Goal: Task Accomplishment & Management: Manage account settings

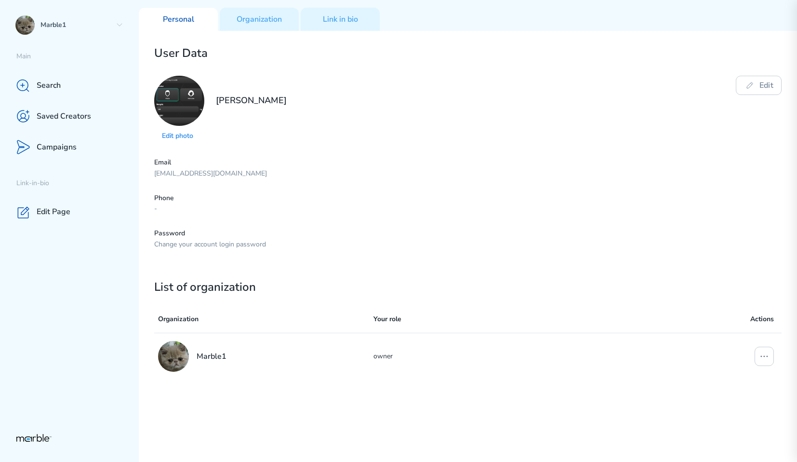
click at [442, 171] on p "markouski.u+375798484@gmail.com" at bounding box center [467, 173] width 627 height 9
click at [255, 8] on div "Organization" at bounding box center [259, 19] width 79 height 23
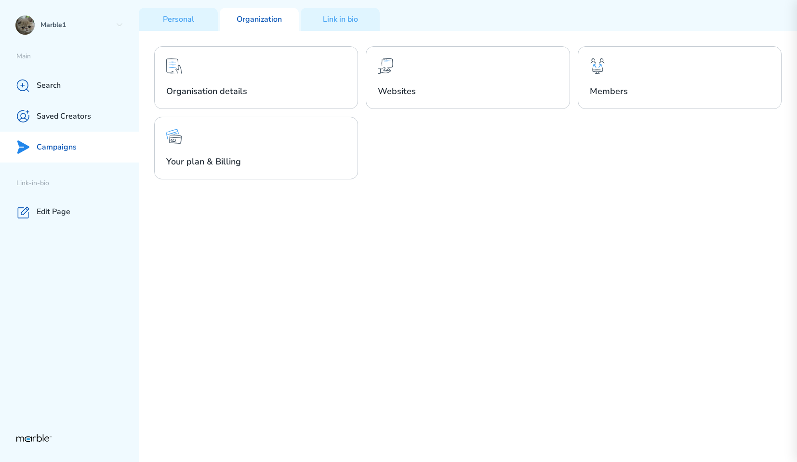
click at [66, 148] on p "Campaigns" at bounding box center [57, 147] width 40 height 10
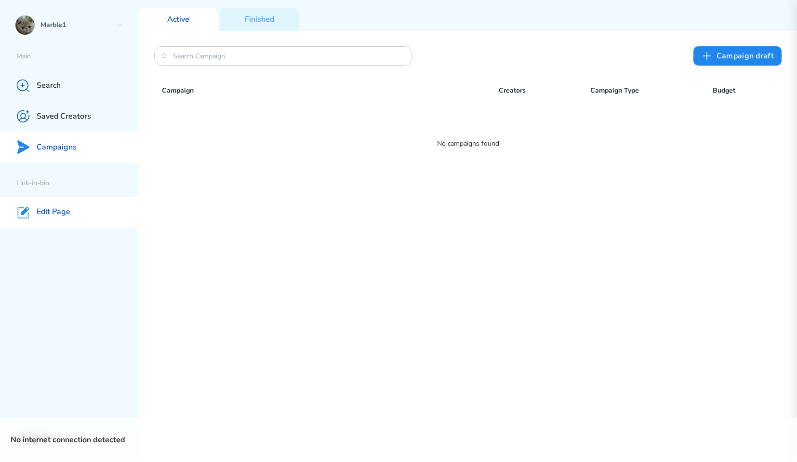
click at [64, 211] on p "Edit Page" at bounding box center [54, 212] width 34 height 10
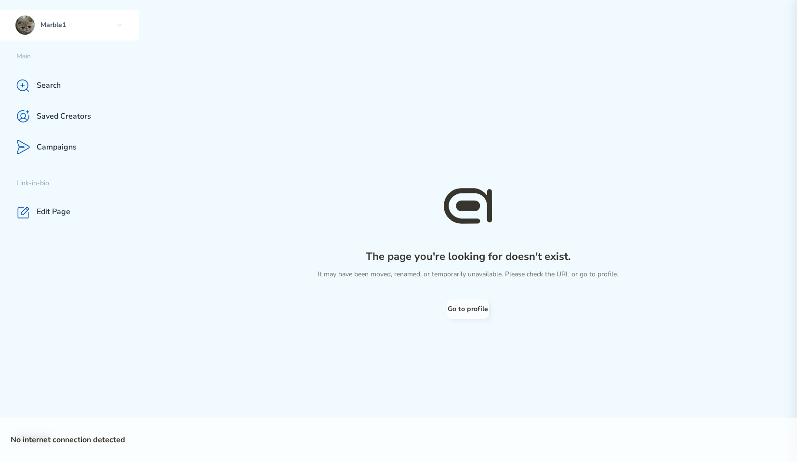
click at [114, 24] on div "Marble1" at bounding box center [69, 25] width 139 height 31
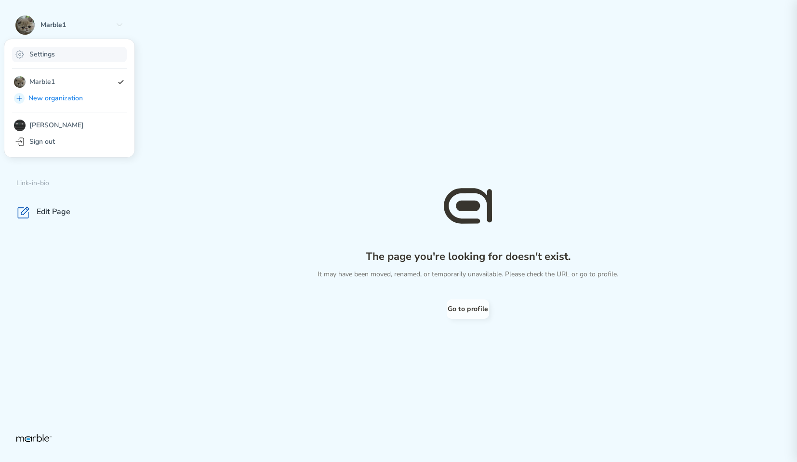
click at [64, 58] on div "Settings" at bounding box center [69, 54] width 115 height 15
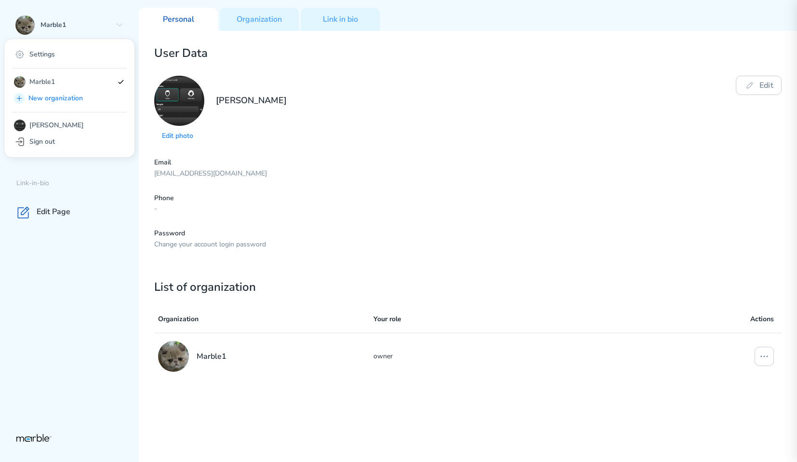
click at [268, 35] on div "User Data Edit photo Yury Markouski Edit Email markouski.u+375798484@gmail.com …" at bounding box center [468, 246] width 658 height 431
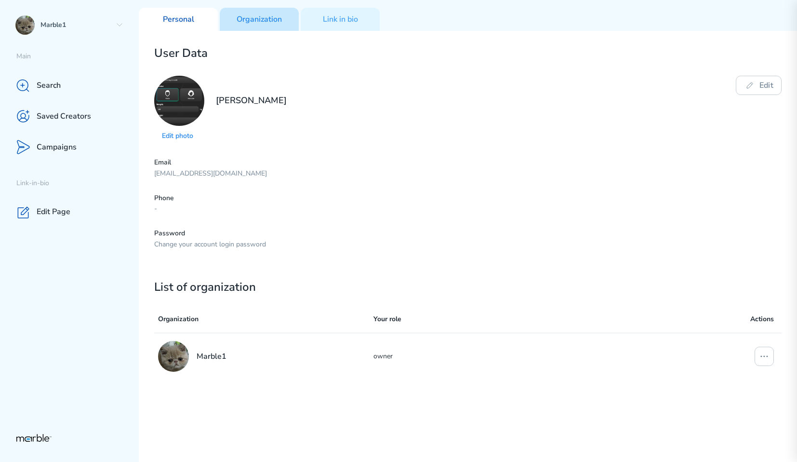
click at [269, 22] on p "Organization" at bounding box center [259, 19] width 45 height 10
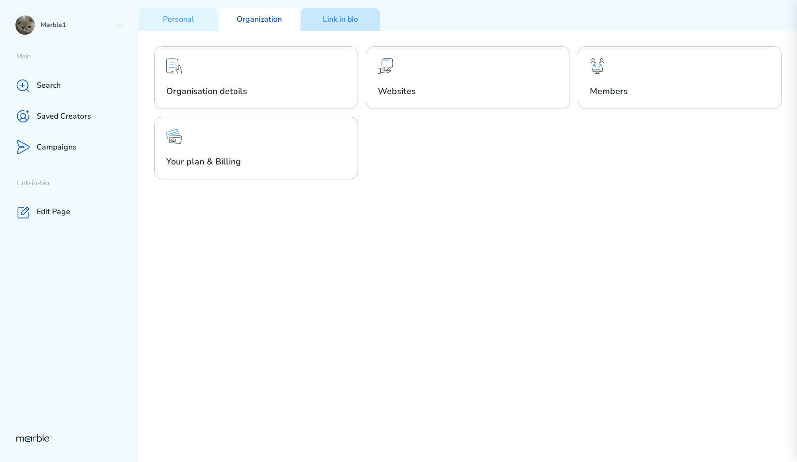
click at [343, 28] on div "Link in bio" at bounding box center [340, 19] width 79 height 23
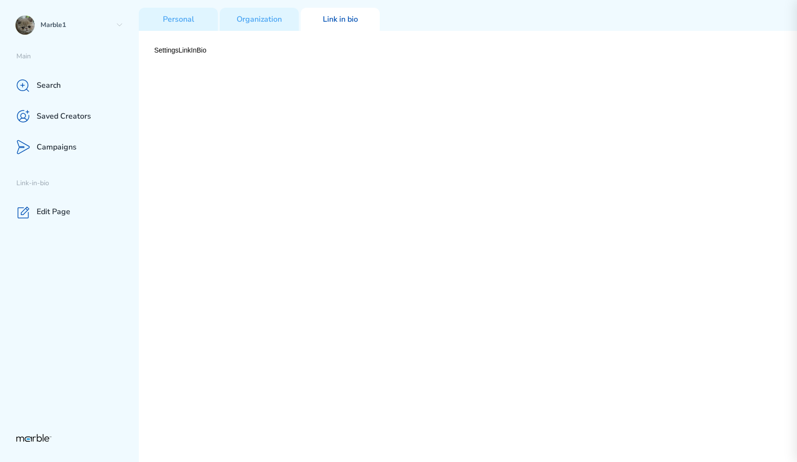
click at [255, 7] on div "Personal Organization Link in bio" at bounding box center [468, 15] width 658 height 31
click at [253, 21] on p "Organization" at bounding box center [259, 19] width 45 height 10
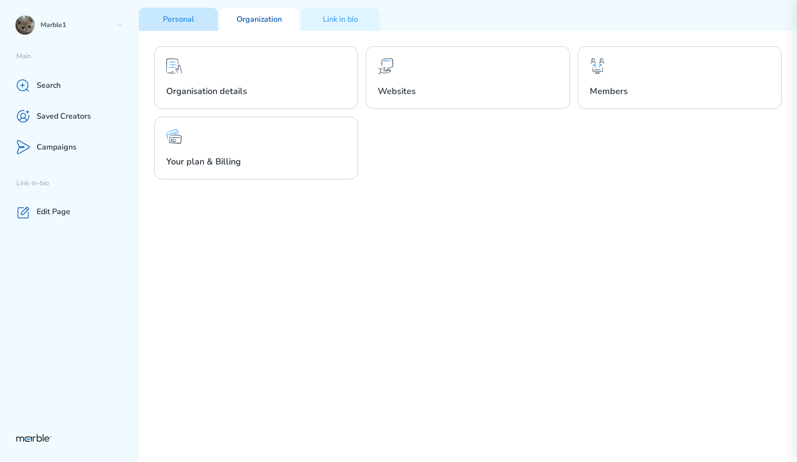
click at [167, 21] on p "Personal" at bounding box center [178, 19] width 31 height 10
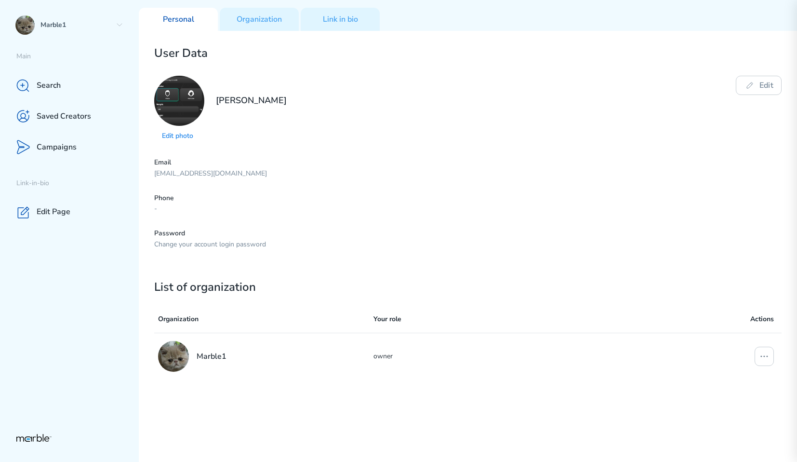
click at [264, 33] on div "User Data Edit photo Yury Markouski Edit Email markouski.u+375798484@gmail.com …" at bounding box center [468, 246] width 658 height 431
click at [267, 20] on p "Organization" at bounding box center [259, 19] width 45 height 10
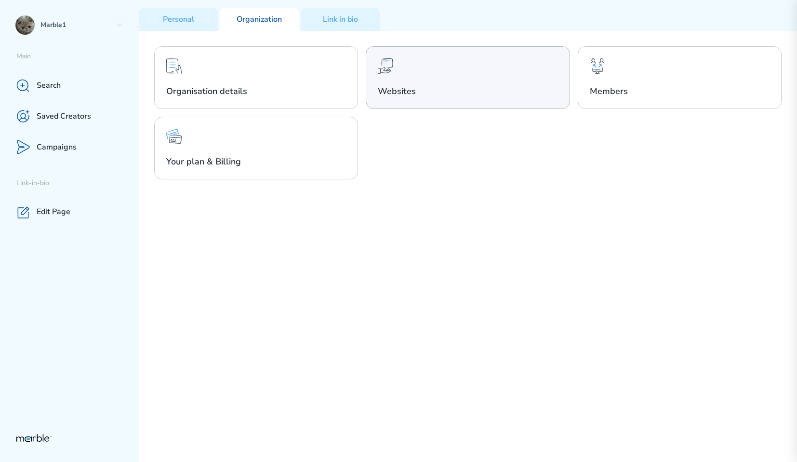
click at [428, 88] on h2 "Websites" at bounding box center [468, 91] width 180 height 12
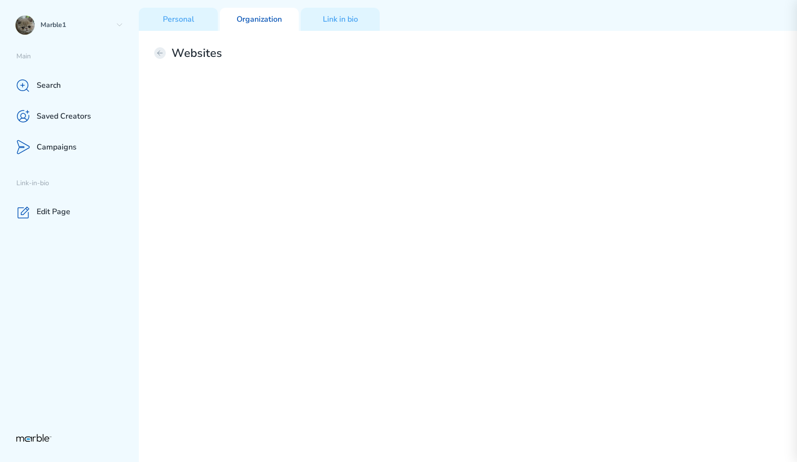
click at [164, 51] on button at bounding box center [160, 53] width 12 height 12
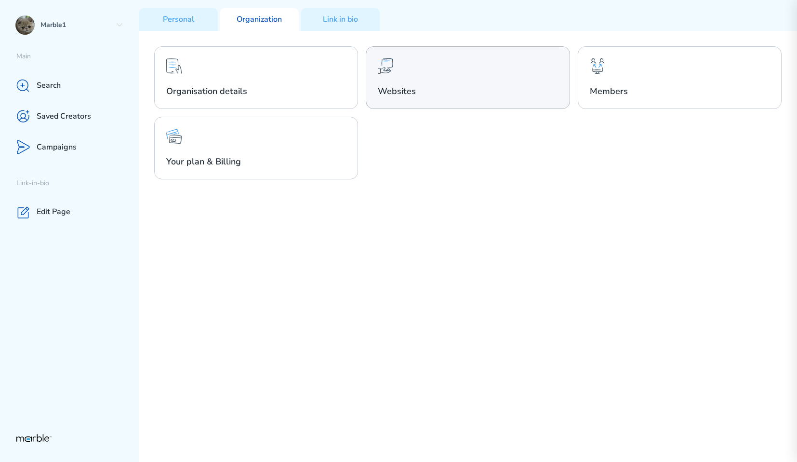
click at [505, 88] on h2 "Websites" at bounding box center [468, 91] width 180 height 12
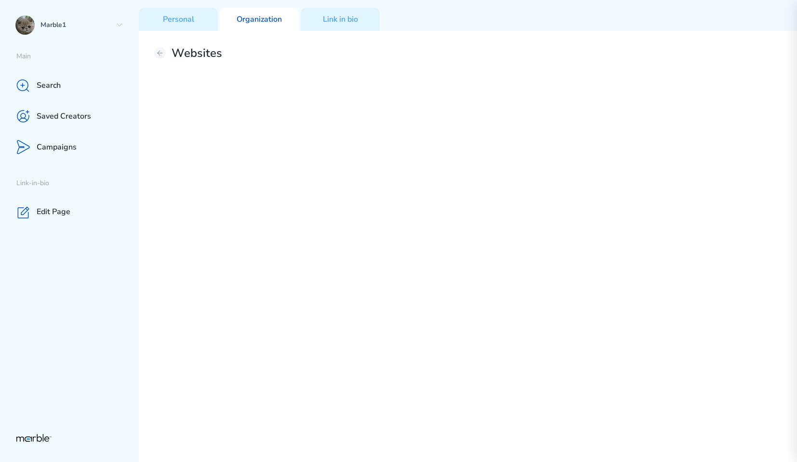
click at [508, 204] on div "Websites" at bounding box center [468, 246] width 658 height 431
click at [153, 51] on div "Websites" at bounding box center [468, 246] width 658 height 431
click at [158, 53] on icon at bounding box center [160, 53] width 5 height 5
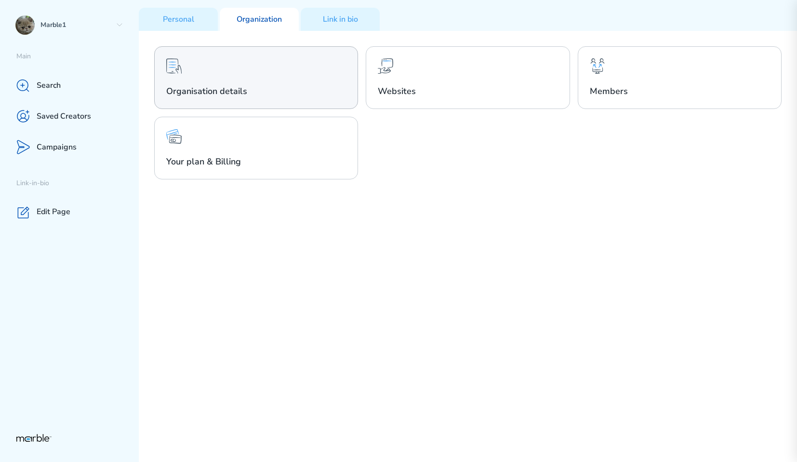
click at [296, 65] on div "Organisation details" at bounding box center [256, 77] width 204 height 63
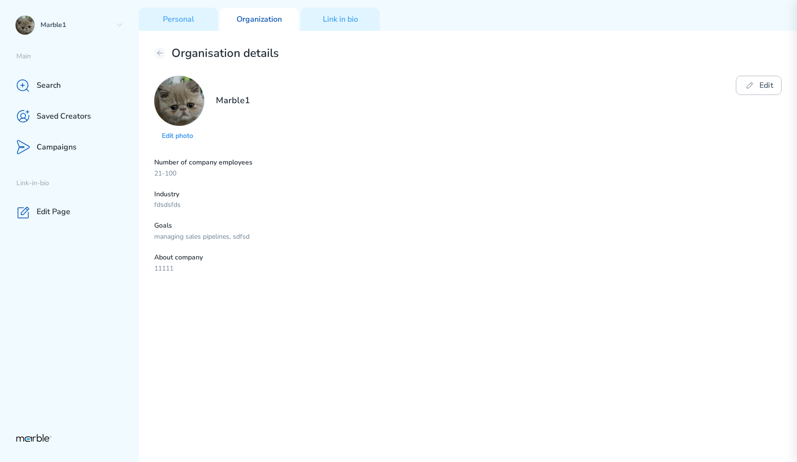
click at [758, 91] on button "Edit" at bounding box center [759, 85] width 46 height 19
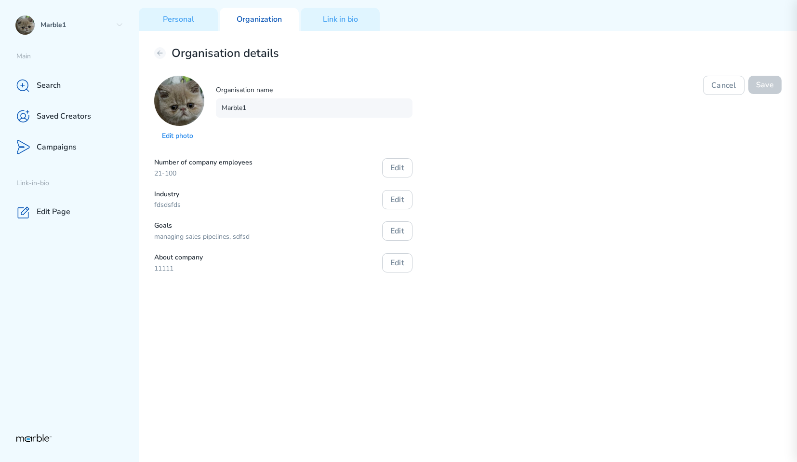
click at [479, 183] on div "Number of company employees 21-100 Edit Industry fdsdsfds Edit Goals managing s…" at bounding box center [467, 215] width 627 height 115
click at [198, 22] on div "Personal" at bounding box center [178, 19] width 79 height 23
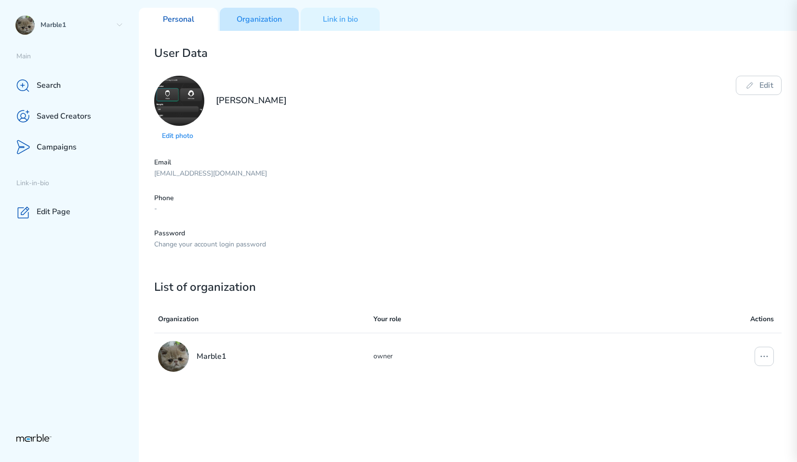
click at [259, 26] on div "Organization" at bounding box center [259, 19] width 79 height 23
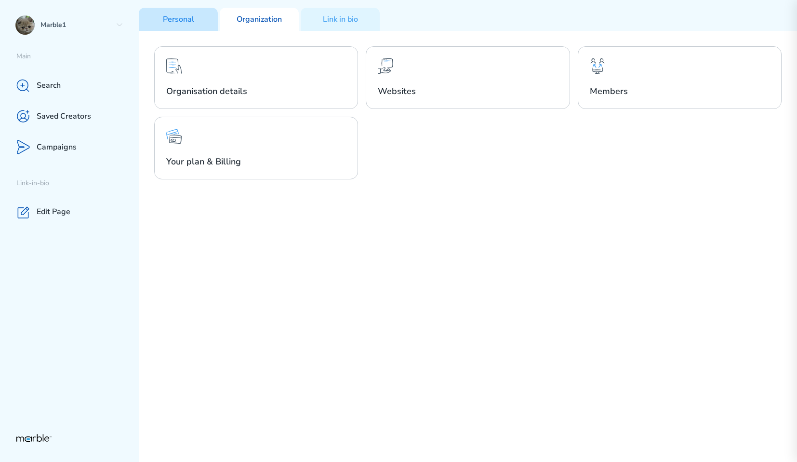
click at [186, 17] on p "Personal" at bounding box center [178, 19] width 31 height 10
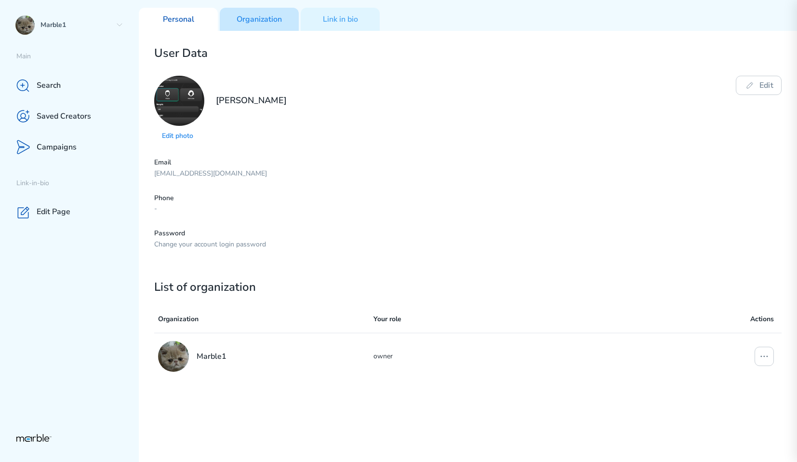
click at [262, 25] on div "Organization" at bounding box center [259, 19] width 79 height 23
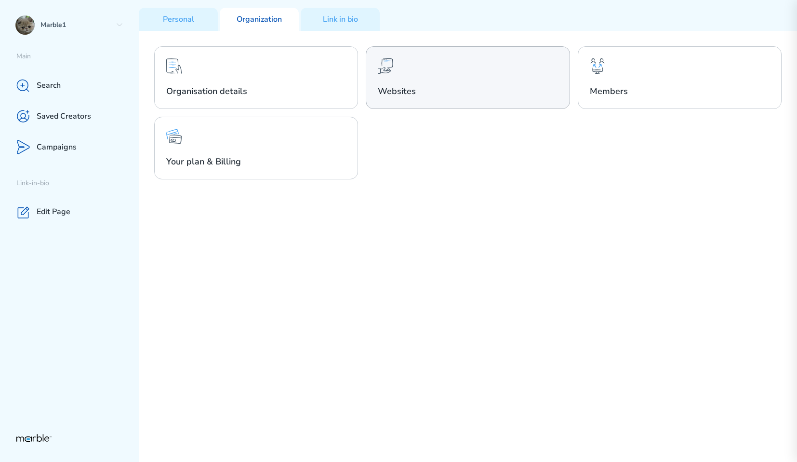
click at [382, 86] on h2 "Websites" at bounding box center [468, 91] width 180 height 12
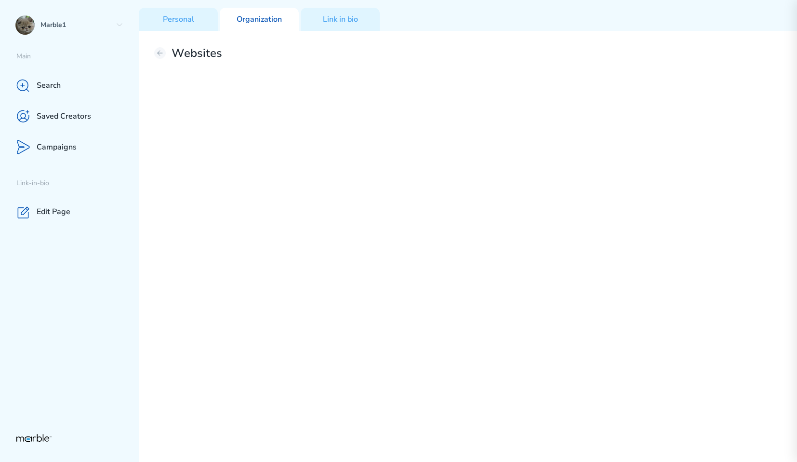
click at [276, 21] on p "Organization" at bounding box center [259, 19] width 45 height 10
click at [193, 19] on p "Personal" at bounding box center [178, 19] width 31 height 10
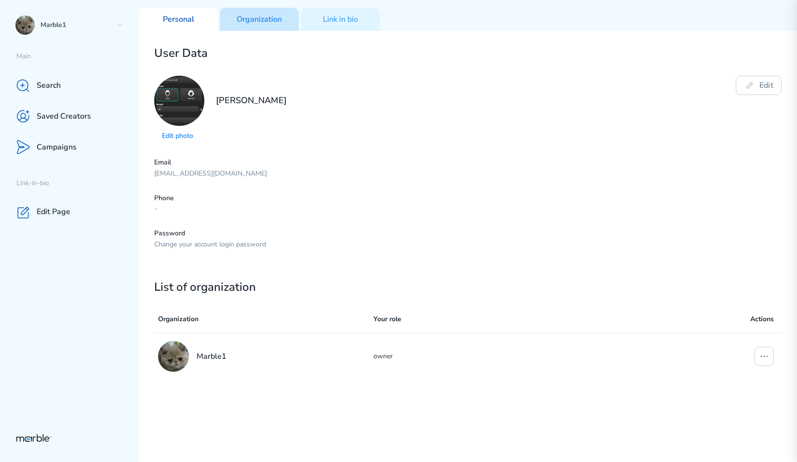
click at [250, 15] on p "Organization" at bounding box center [259, 19] width 45 height 10
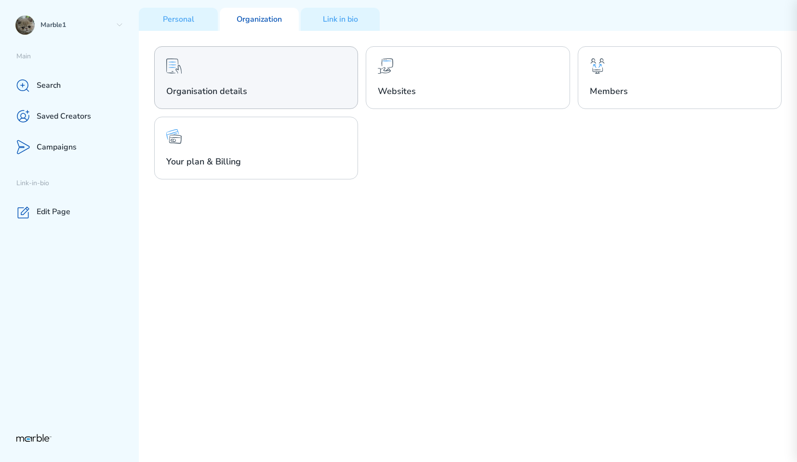
click at [297, 87] on h2 "Organisation details" at bounding box center [256, 91] width 180 height 12
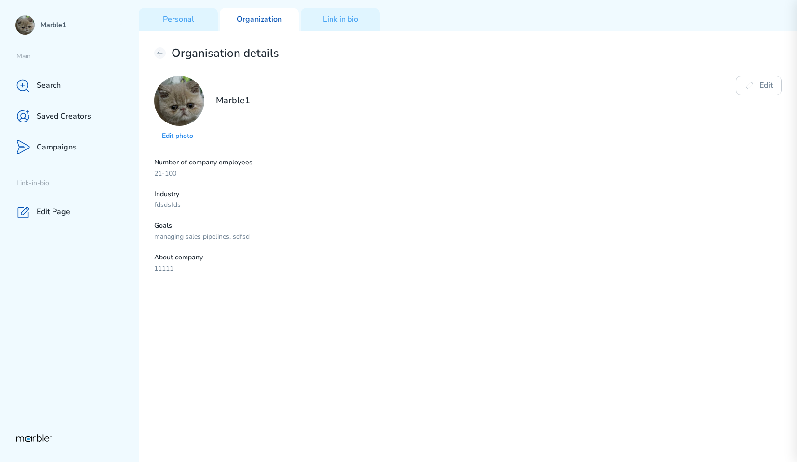
click at [254, 15] on p "Organization" at bounding box center [259, 19] width 45 height 10
click at [182, 20] on p "Personal" at bounding box center [178, 19] width 31 height 10
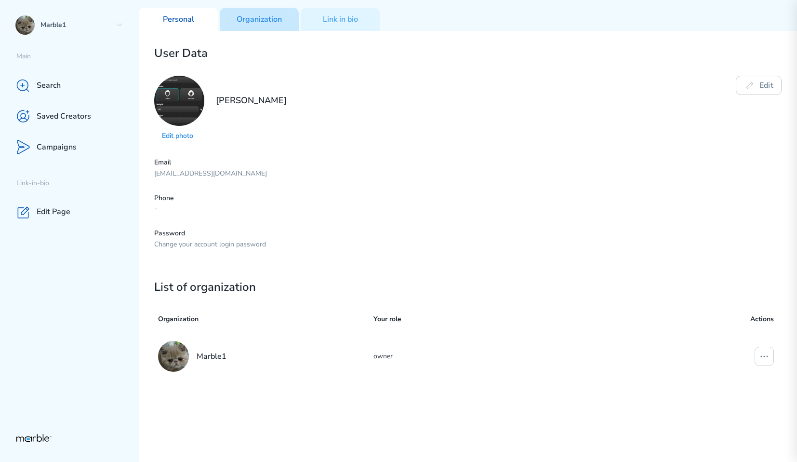
click at [262, 23] on p "Organization" at bounding box center [259, 19] width 45 height 10
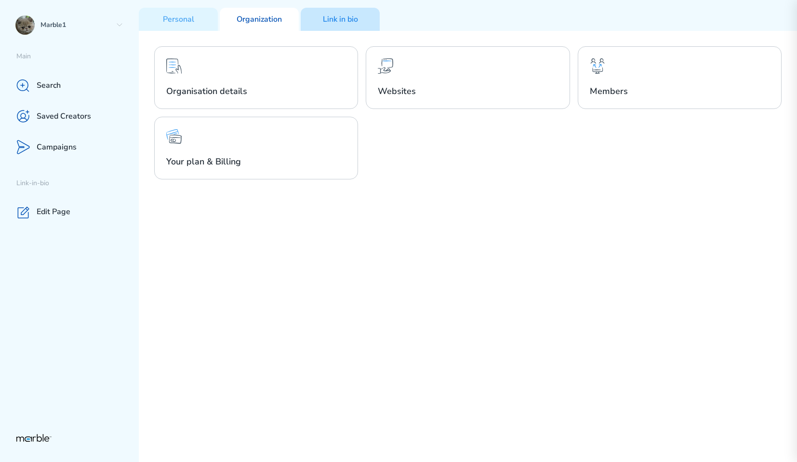
click at [330, 18] on p "Link in bio" at bounding box center [340, 19] width 35 height 10
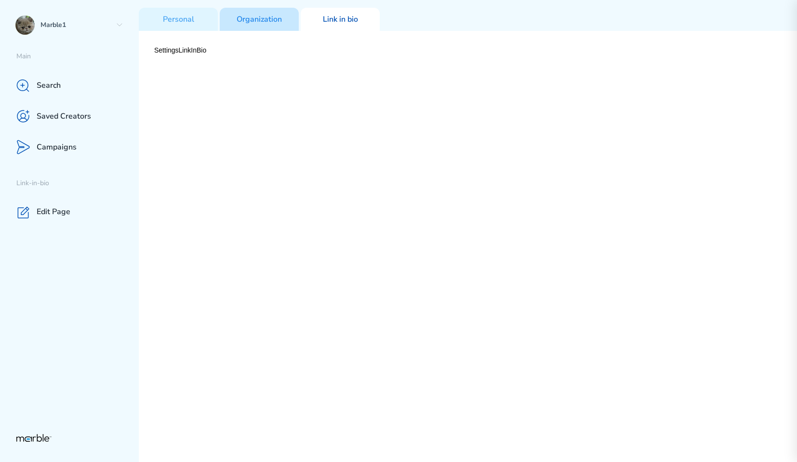
click at [254, 14] on p "Organization" at bounding box center [259, 19] width 45 height 10
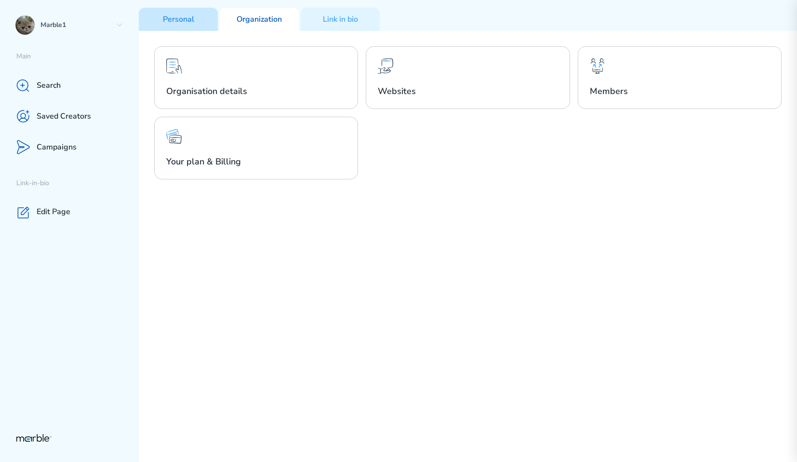
click at [173, 23] on p "Personal" at bounding box center [178, 19] width 31 height 10
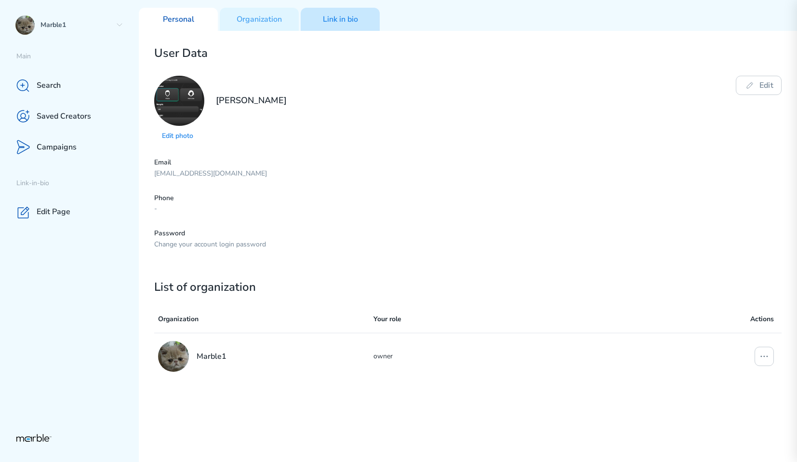
click at [331, 20] on p "Link in bio" at bounding box center [340, 19] width 35 height 10
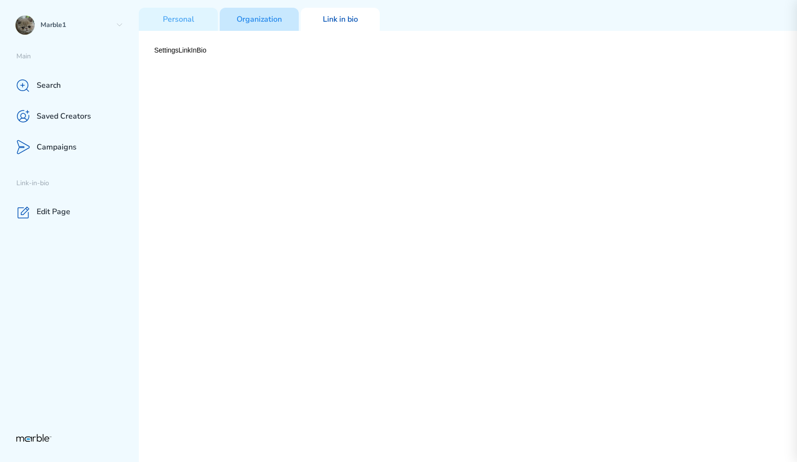
click at [273, 15] on p "Organization" at bounding box center [259, 19] width 45 height 10
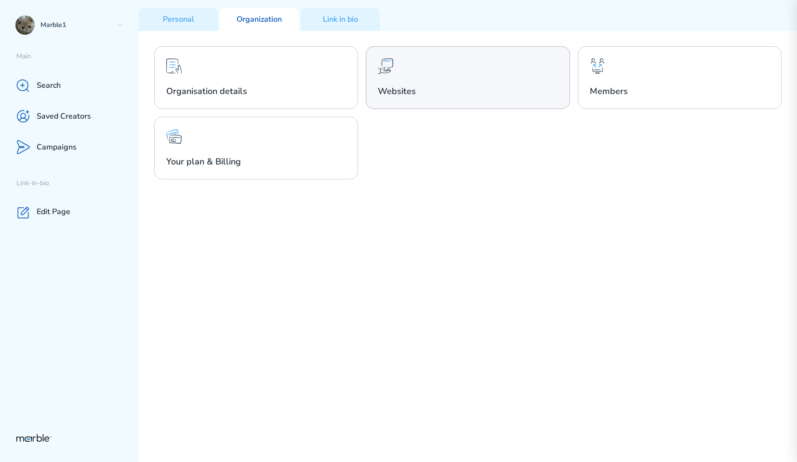
click at [422, 81] on div "Websites" at bounding box center [468, 77] width 204 height 63
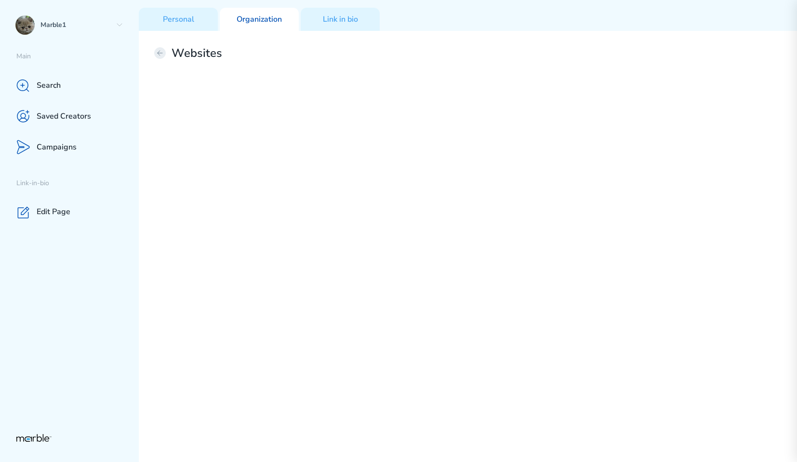
click at [156, 51] on icon at bounding box center [160, 53] width 8 height 8
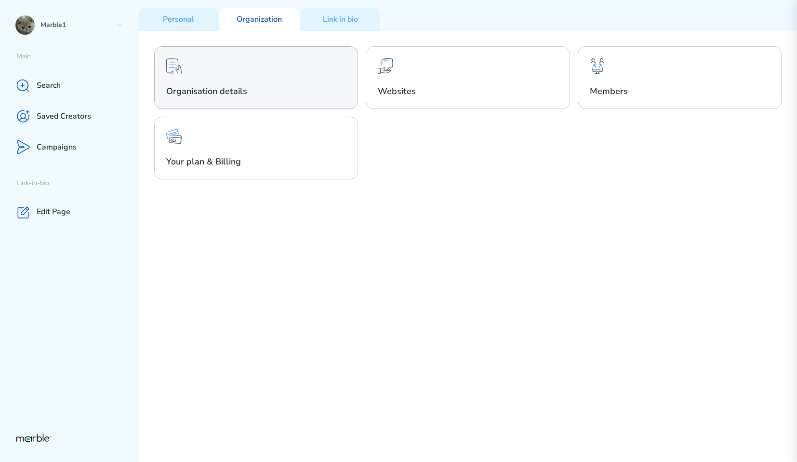
click at [256, 67] on div "Organisation details" at bounding box center [256, 77] width 204 height 63
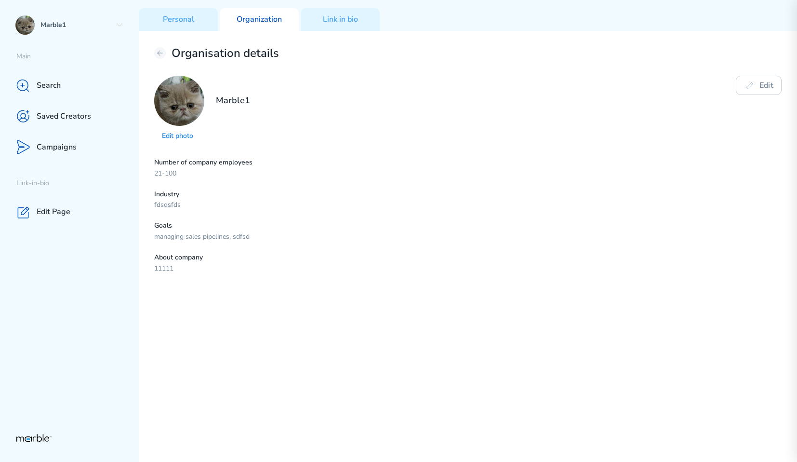
click at [589, 111] on div "Edit photo Marble1 Edit" at bounding box center [467, 109] width 627 height 67
click at [205, 49] on h2 "Organisation details" at bounding box center [225, 53] width 107 height 14
click at [159, 56] on button at bounding box center [160, 53] width 12 height 12
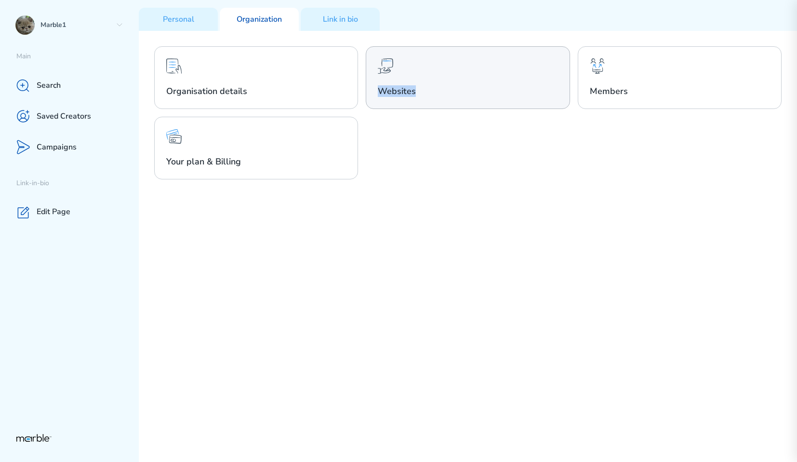
click at [482, 85] on h2 "Websites" at bounding box center [468, 91] width 180 height 12
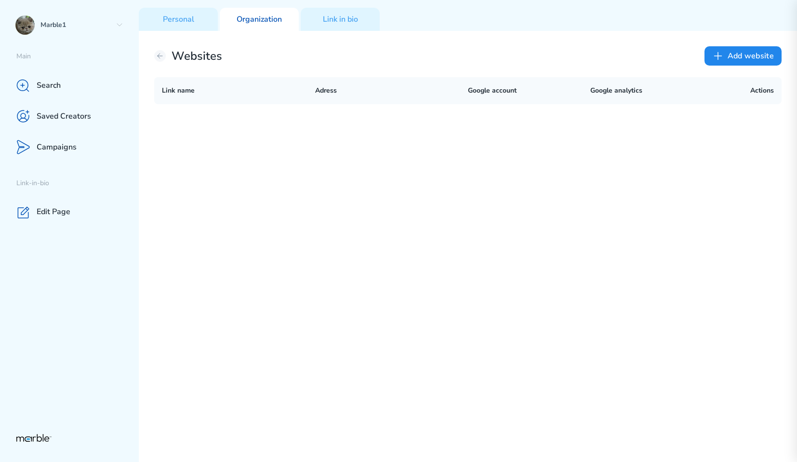
click at [382, 91] on p "Adress" at bounding box center [391, 91] width 153 height 12
click at [396, 90] on p "Adress" at bounding box center [391, 91] width 153 height 12
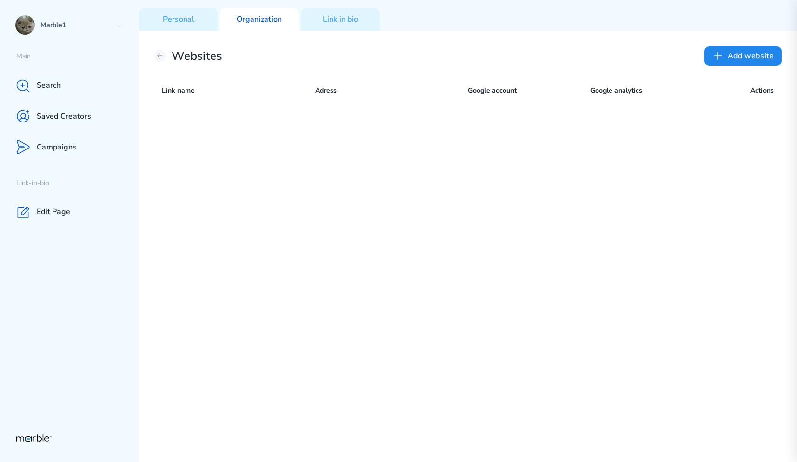
click at [459, 126] on div "Websites Add website Link name Adress Google account Google analytics Actions" at bounding box center [468, 246] width 658 height 431
click at [185, 16] on p "Personal" at bounding box center [178, 19] width 31 height 10
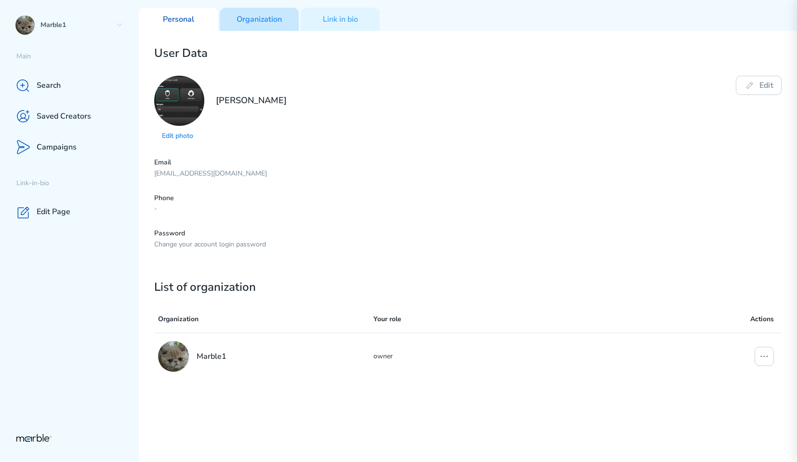
click at [267, 14] on p "Organization" at bounding box center [259, 19] width 45 height 10
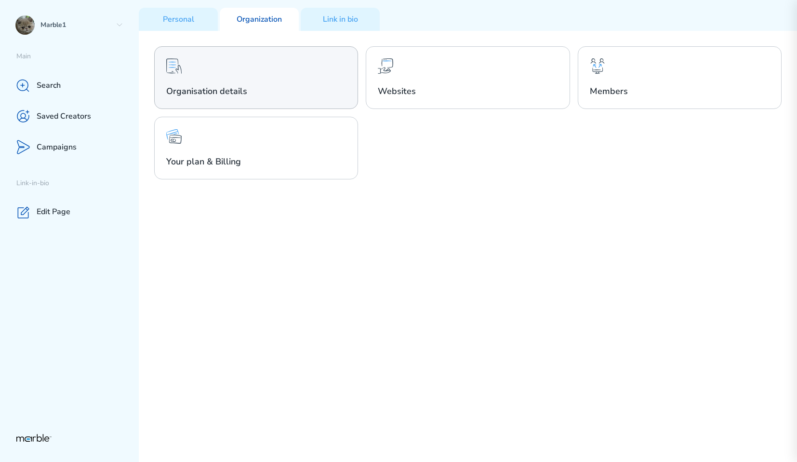
click at [312, 66] on div "Organisation details" at bounding box center [256, 77] width 204 height 63
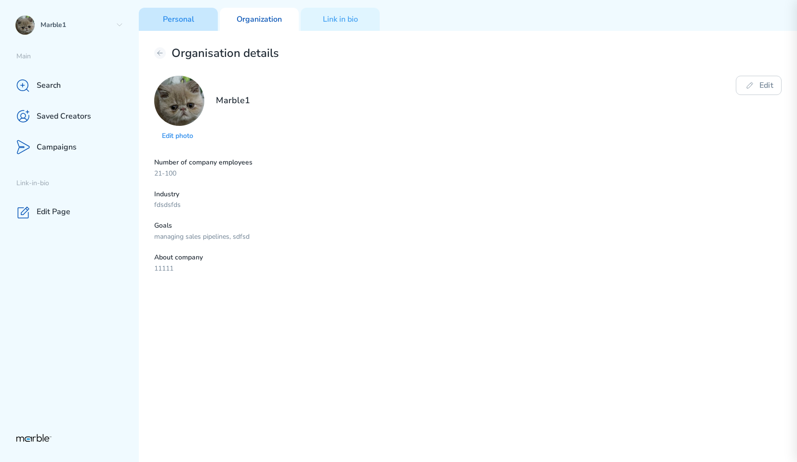
click at [193, 17] on p "Personal" at bounding box center [178, 19] width 31 height 10
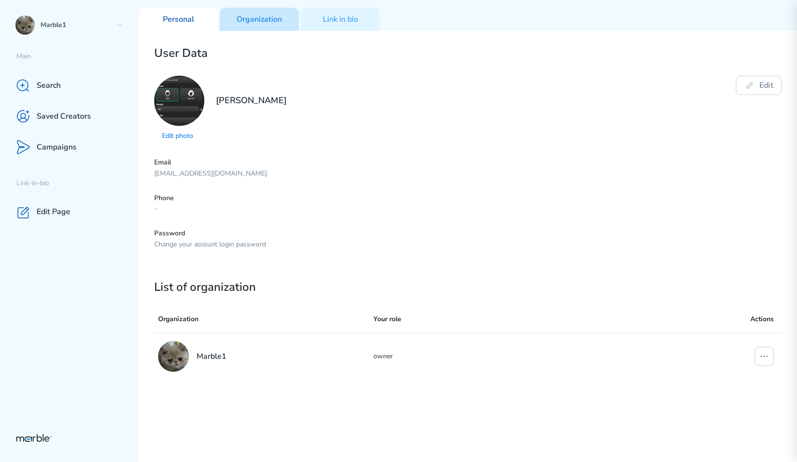
click at [237, 18] on p "Organization" at bounding box center [259, 19] width 45 height 10
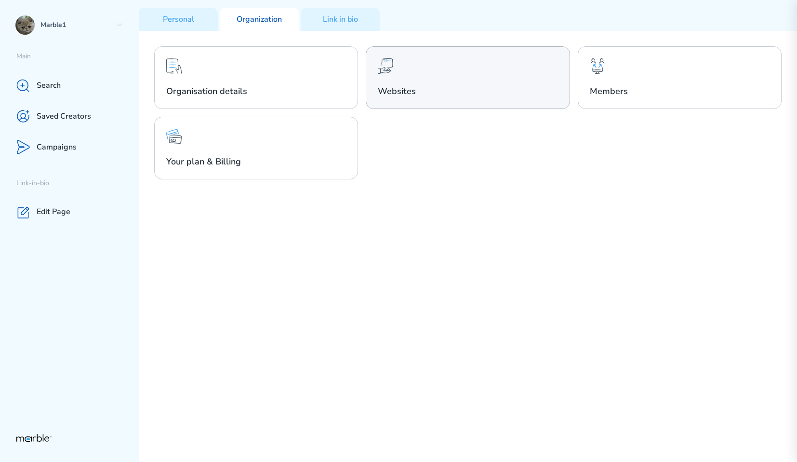
click at [427, 88] on h2 "Websites" at bounding box center [468, 91] width 180 height 12
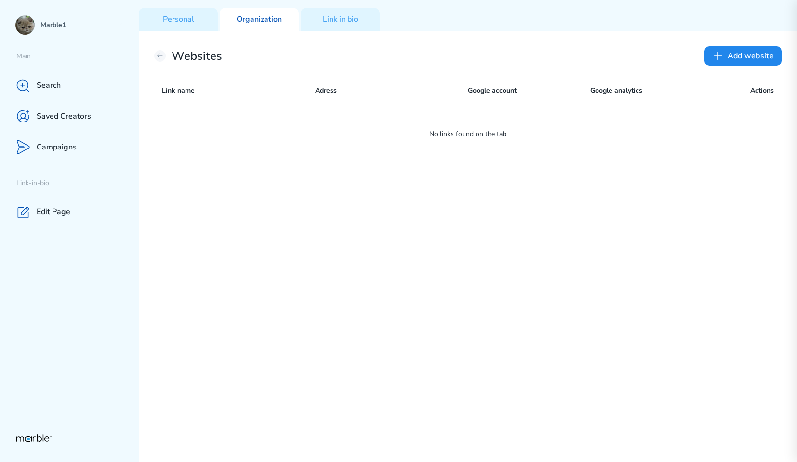
click at [581, 286] on div "Websites Add website Link name Adress Google account Google analytics Actions N…" at bounding box center [468, 246] width 658 height 431
click at [530, 218] on div "Websites Add website Link name Adress Google account Google analytics Actions N…" at bounding box center [468, 246] width 658 height 431
click at [733, 61] on button "Add website" at bounding box center [742, 55] width 77 height 19
click at [731, 55] on button "Add website" at bounding box center [742, 55] width 77 height 19
click at [724, 55] on button "Add website" at bounding box center [742, 55] width 77 height 19
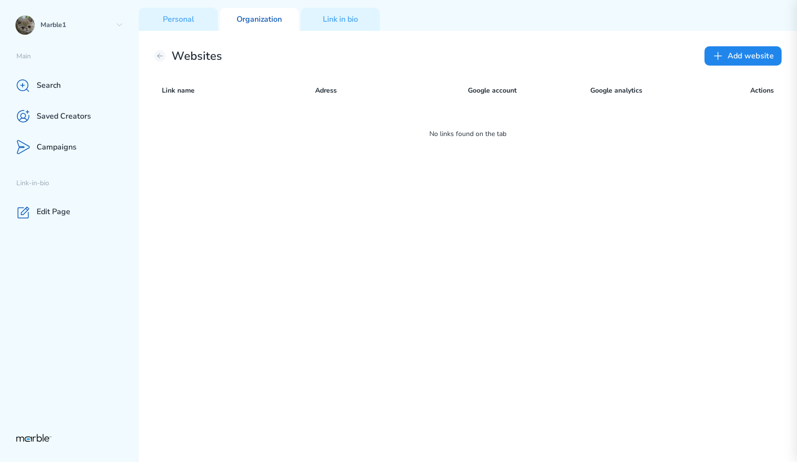
click at [646, 50] on div "Websites Add website" at bounding box center [467, 55] width 627 height 19
click at [726, 55] on button "Add website" at bounding box center [742, 55] width 77 height 19
click at [721, 55] on icon at bounding box center [718, 56] width 12 height 12
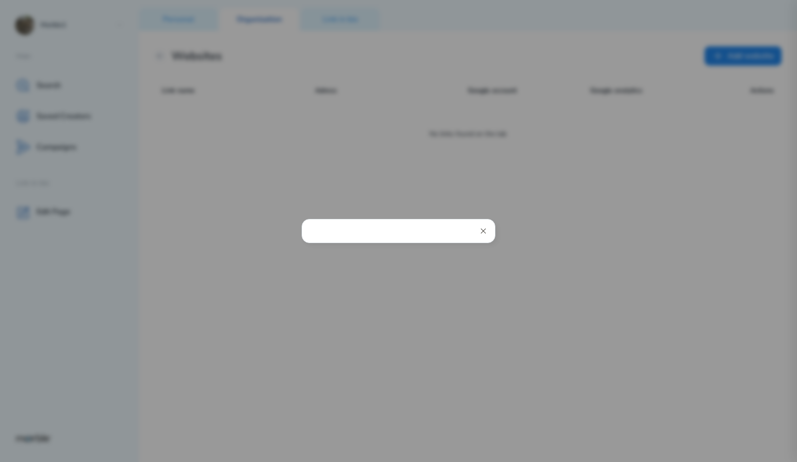
click at [483, 233] on icon at bounding box center [483, 231] width 8 height 8
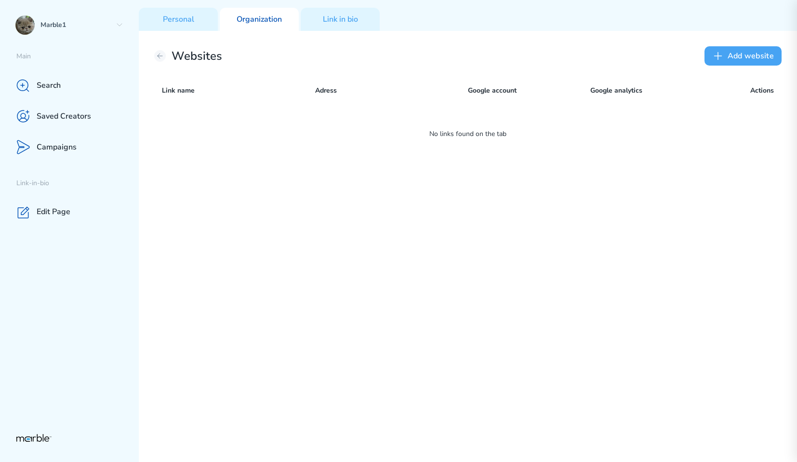
click at [718, 56] on icon at bounding box center [718, 56] width 12 height 12
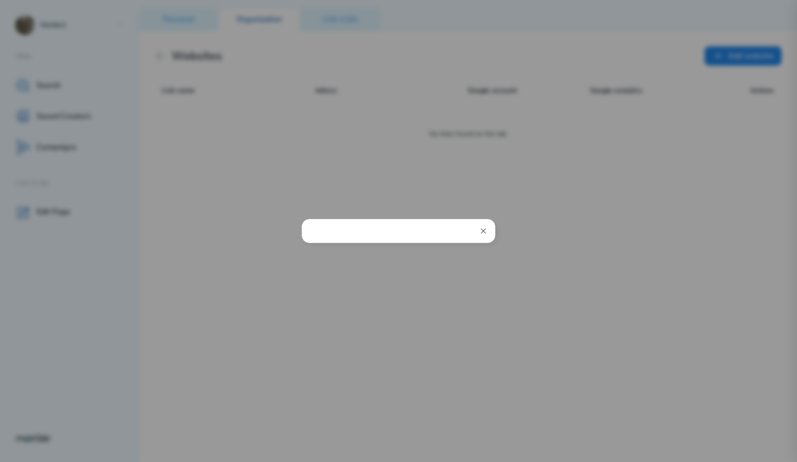
click at [483, 233] on icon at bounding box center [483, 231] width 8 height 8
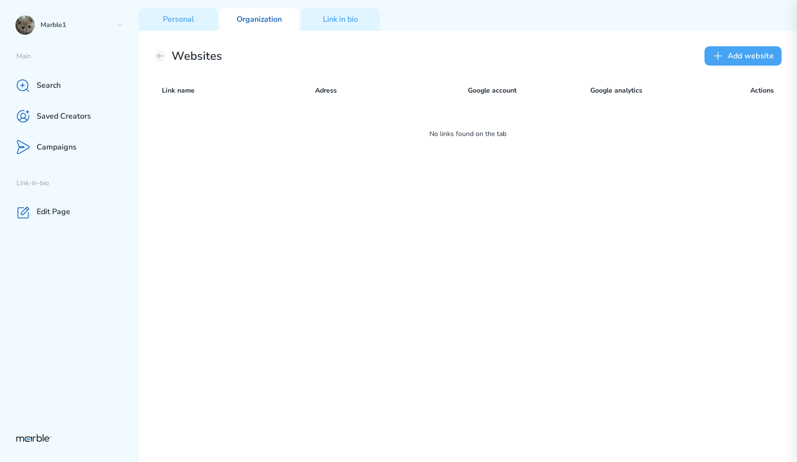
click at [754, 60] on button "Add website" at bounding box center [742, 55] width 77 height 19
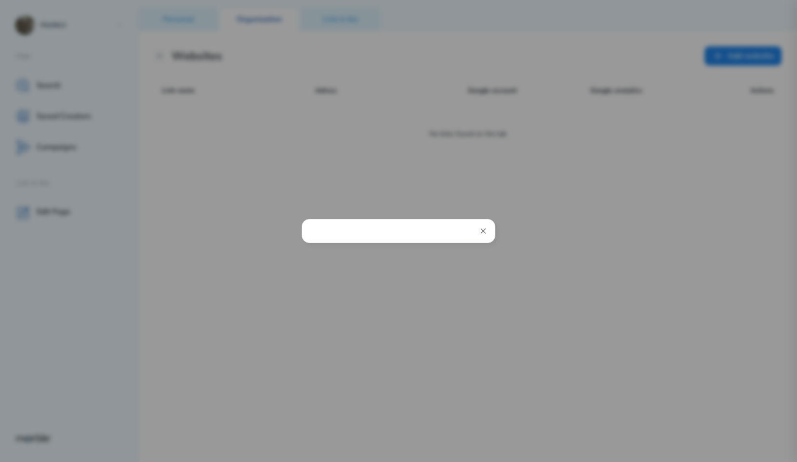
click at [484, 233] on icon at bounding box center [483, 231] width 8 height 8
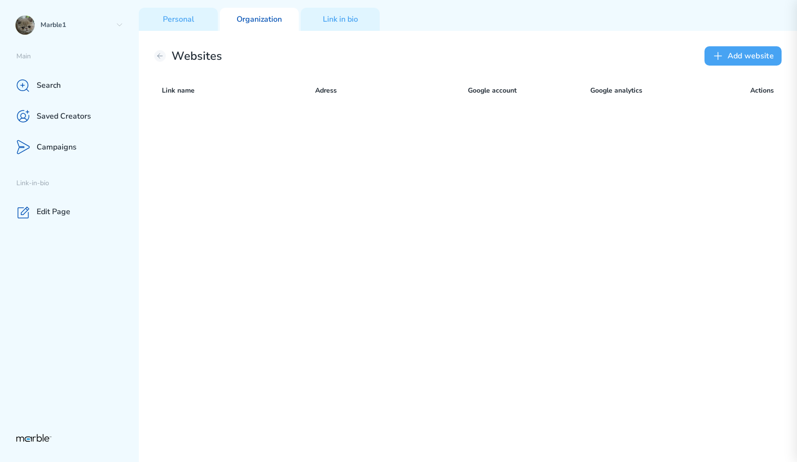
click at [739, 60] on button "Add website" at bounding box center [742, 55] width 77 height 19
click at [758, 58] on button "Add website" at bounding box center [742, 55] width 77 height 19
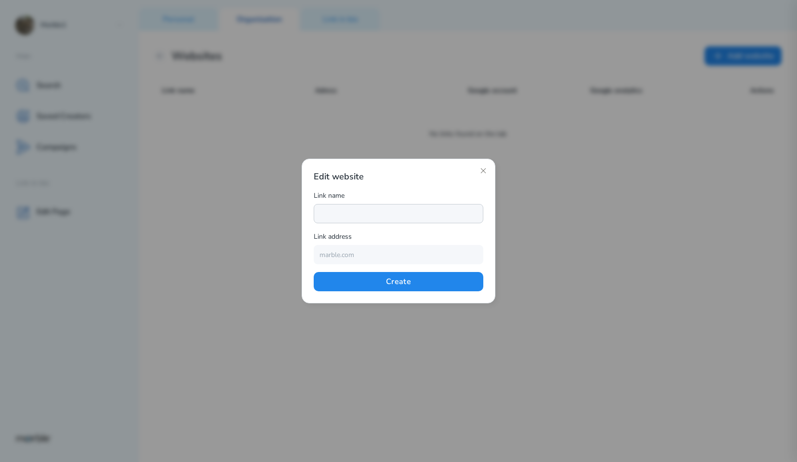
click at [380, 208] on input "text" at bounding box center [399, 213] width 170 height 19
click at [339, 254] on input "text" at bounding box center [399, 254] width 170 height 19
click at [482, 172] on icon at bounding box center [483, 171] width 8 height 8
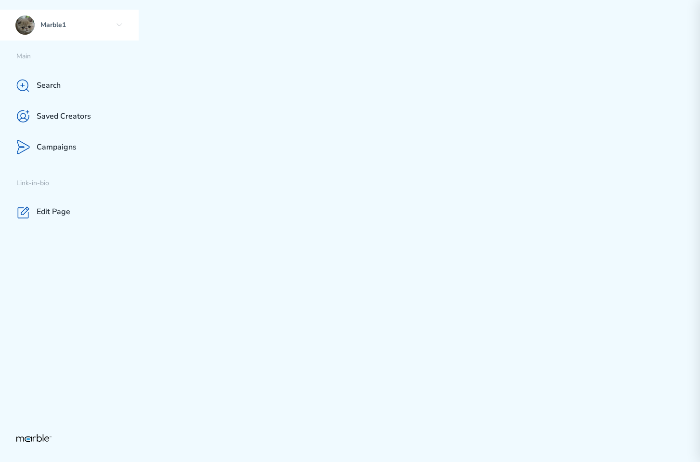
click at [119, 27] on icon at bounding box center [120, 25] width 8 height 8
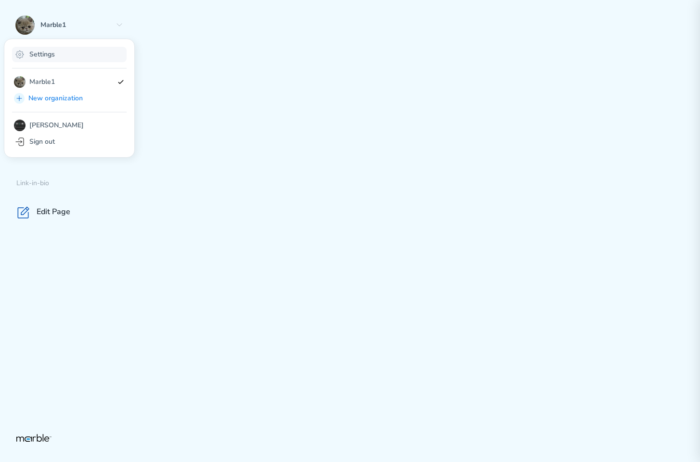
click at [70, 59] on div "Settings" at bounding box center [69, 54] width 115 height 15
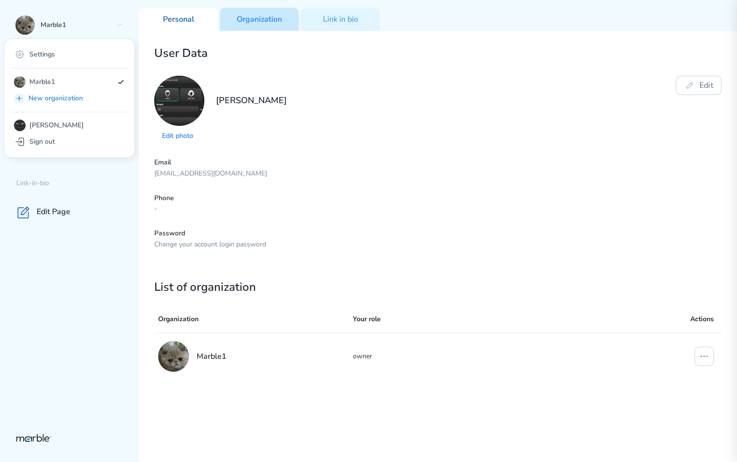
click at [261, 19] on p "Organization" at bounding box center [259, 19] width 45 height 10
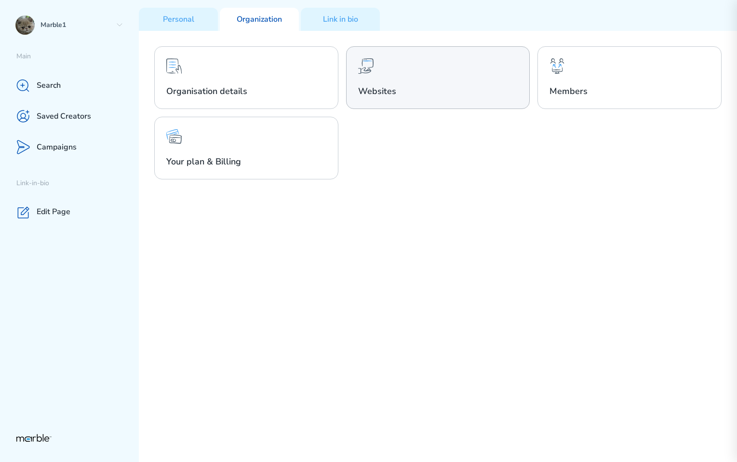
click at [379, 83] on div "Websites" at bounding box center [438, 77] width 184 height 63
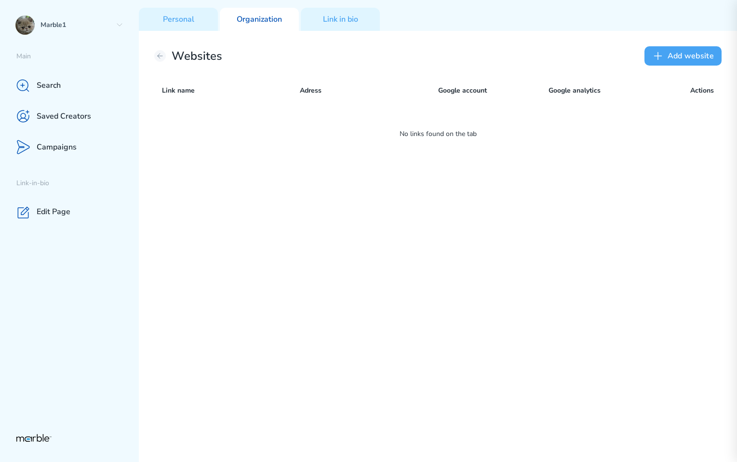
click at [686, 53] on button "Add website" at bounding box center [682, 55] width 77 height 19
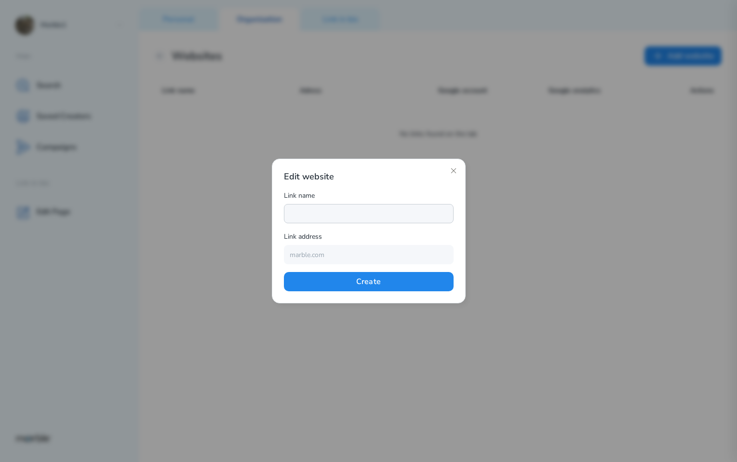
click at [321, 214] on input "text" at bounding box center [369, 213] width 170 height 19
type input "Marble"
click at [328, 252] on input "text" at bounding box center [369, 254] width 170 height 19
click at [352, 235] on div "Link address" at bounding box center [369, 238] width 170 height 14
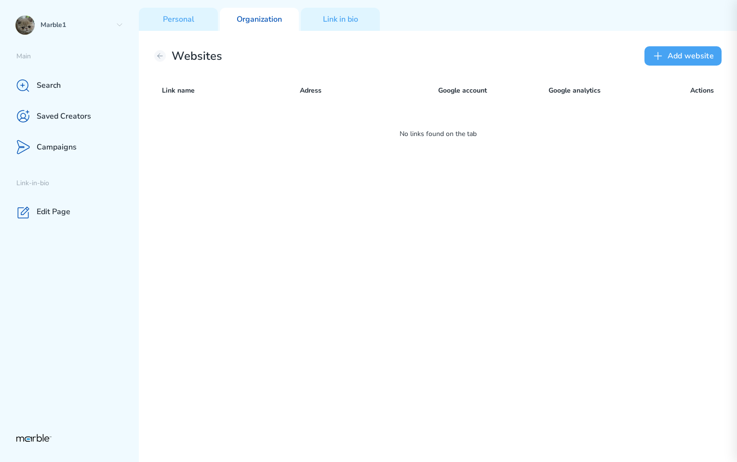
click at [676, 58] on button "Add website" at bounding box center [682, 55] width 77 height 19
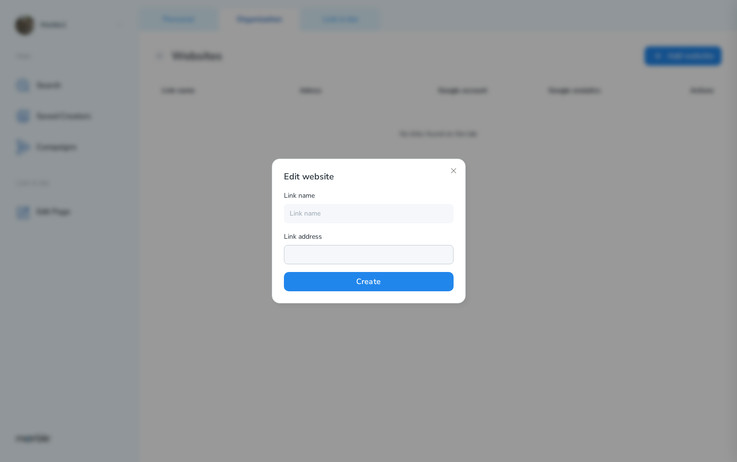
click at [326, 257] on input "text" at bounding box center [369, 254] width 170 height 19
click at [327, 256] on input "text" at bounding box center [369, 254] width 170 height 19
click at [454, 172] on icon at bounding box center [452, 170] width 5 height 5
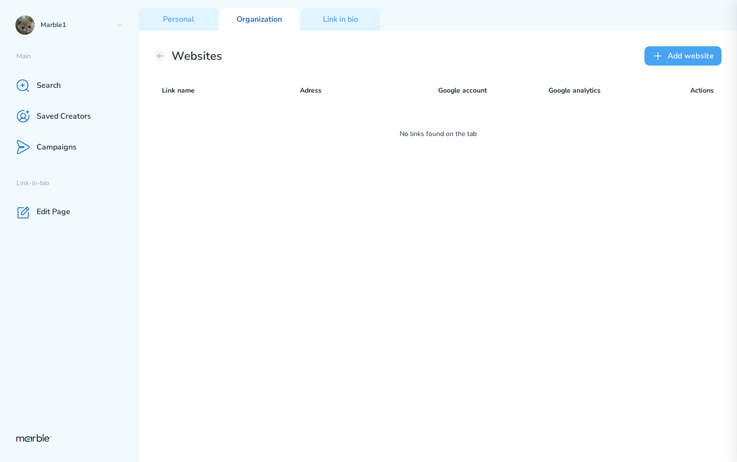
click at [668, 58] on button "Add website" at bounding box center [682, 55] width 77 height 19
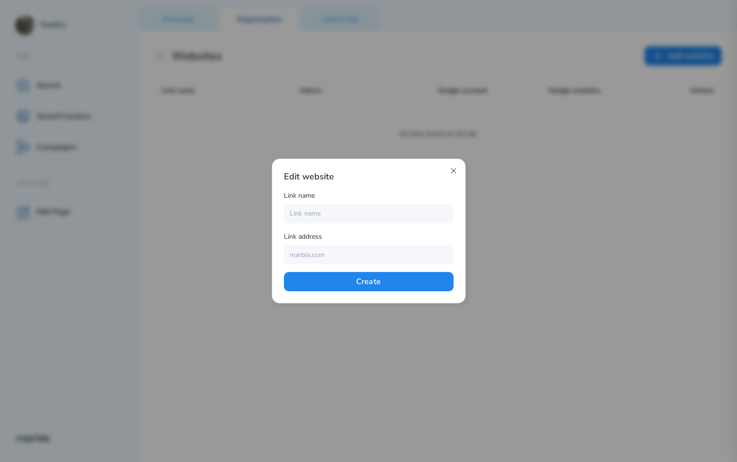
click at [454, 170] on icon at bounding box center [452, 170] width 5 height 5
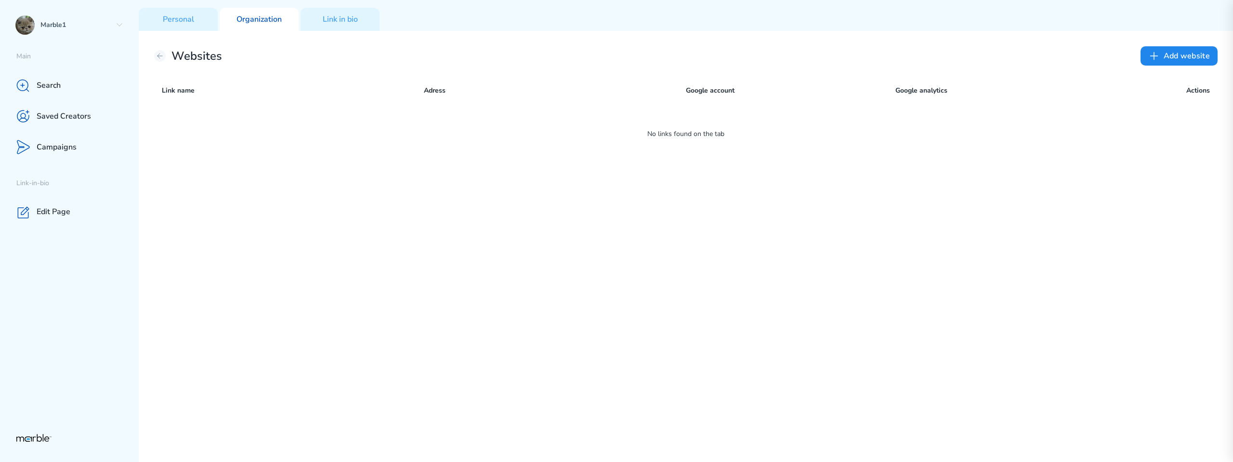
click at [539, 266] on div "Websites Add website Link name Adress Google account Google analytics Actions N…" at bounding box center [686, 246] width 1095 height 431
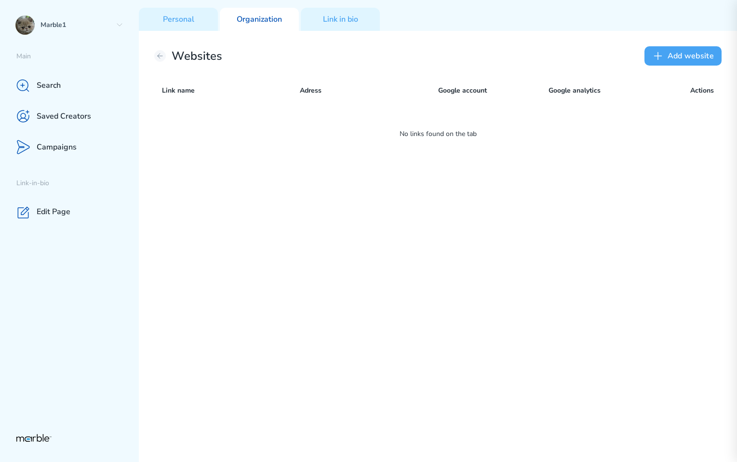
click at [691, 49] on button "Add website" at bounding box center [682, 55] width 77 height 19
click at [691, 58] on button "Add website" at bounding box center [682, 55] width 77 height 19
click at [681, 58] on button "Add website" at bounding box center [682, 55] width 77 height 19
click at [677, 53] on button "Add website" at bounding box center [682, 55] width 77 height 19
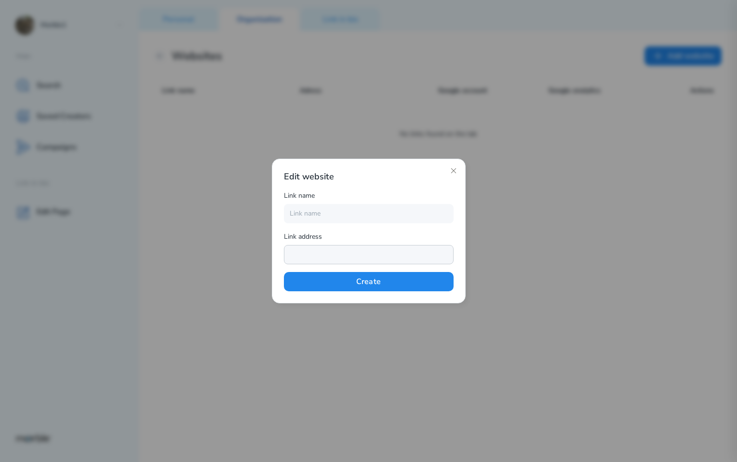
click at [365, 250] on input "email" at bounding box center [369, 254] width 170 height 19
click at [355, 256] on input "email" at bounding box center [369, 254] width 170 height 19
click at [354, 257] on input "email" at bounding box center [369, 254] width 170 height 19
type input "m"
click at [314, 252] on input "email" at bounding box center [369, 254] width 170 height 19
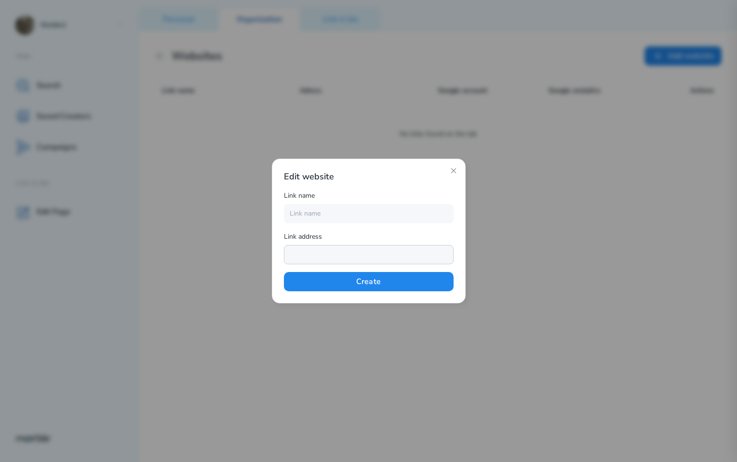
type input "[EMAIL_ADDRESS][DOMAIN_NAME]"
click at [315, 212] on input "text" at bounding box center [369, 213] width 170 height 19
type input "Marble"
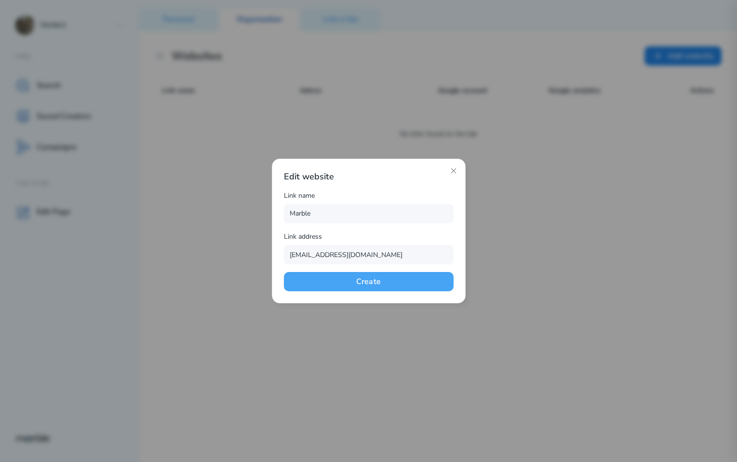
click at [415, 279] on button "Create" at bounding box center [369, 281] width 170 height 19
click at [457, 282] on div "Edit website Link name Marble Link address markouski.u@gmail.com Create" at bounding box center [369, 230] width 194 height 145
click at [578, 217] on div at bounding box center [368, 231] width 737 height 462
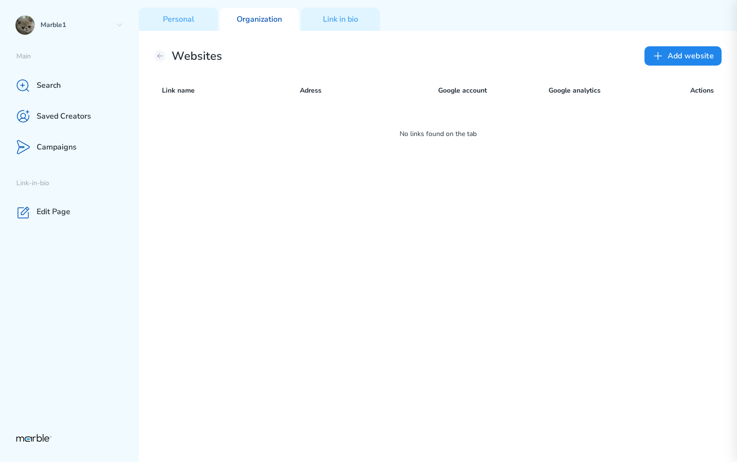
click at [595, 204] on div "Websites Add website Link name Adress Google account Google analytics Actions N…" at bounding box center [438, 246] width 598 height 431
click at [593, 240] on div "Websites Add website Link name Adress Google account Google analytics Actions N…" at bounding box center [438, 246] width 598 height 431
click at [676, 56] on button "Add website" at bounding box center [682, 55] width 77 height 19
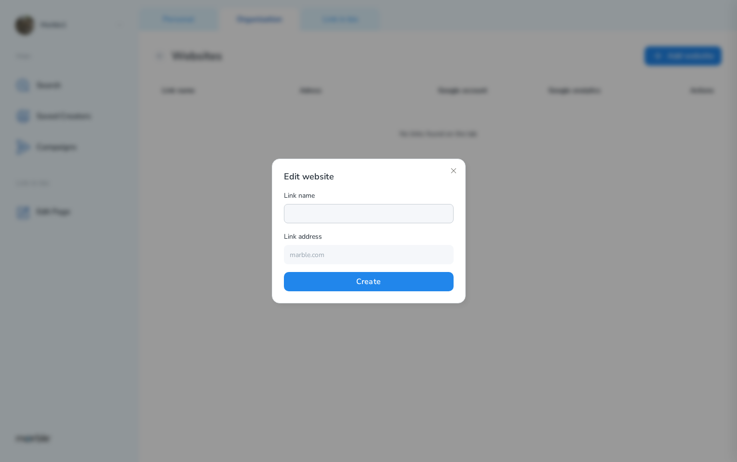
click at [387, 211] on input "text" at bounding box center [369, 213] width 170 height 19
type input "Marble"
click at [344, 256] on input "email" at bounding box center [369, 254] width 170 height 19
type input "markouski.u@gmail.com"
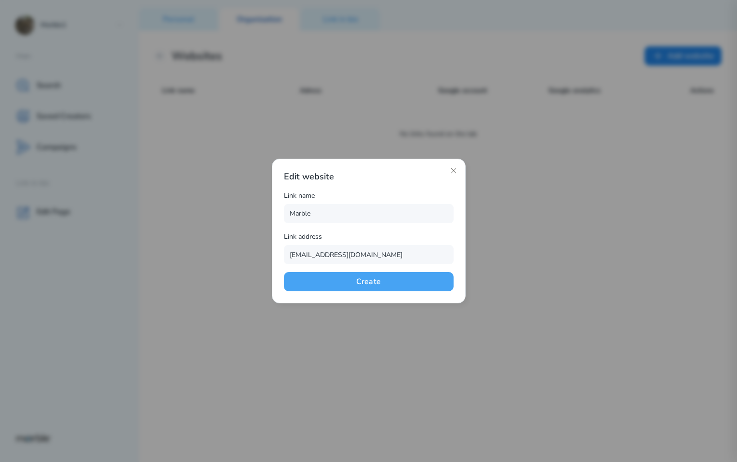
click at [360, 282] on button "Create" at bounding box center [369, 281] width 170 height 19
click at [455, 171] on icon at bounding box center [453, 171] width 8 height 8
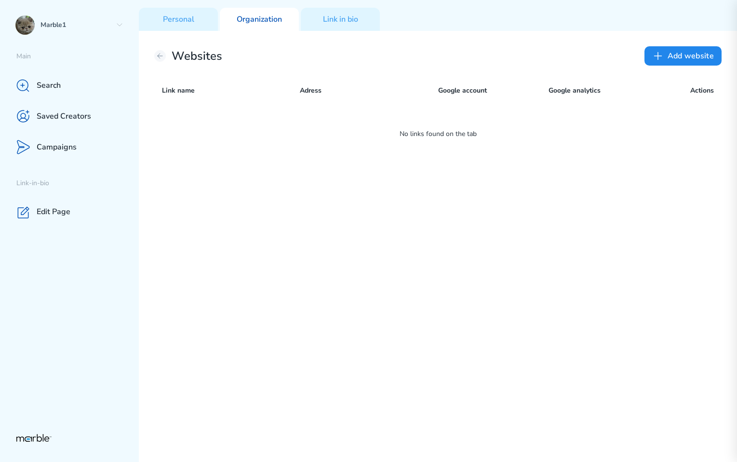
click at [587, 216] on div "Websites Add website Link name Adress Google account Google analytics Actions N…" at bounding box center [438, 246] width 598 height 431
click at [594, 187] on div "Websites Add website Link name Adress Google account Google analytics Actions N…" at bounding box center [438, 246] width 598 height 431
click at [688, 53] on button "Add website" at bounding box center [682, 55] width 77 height 19
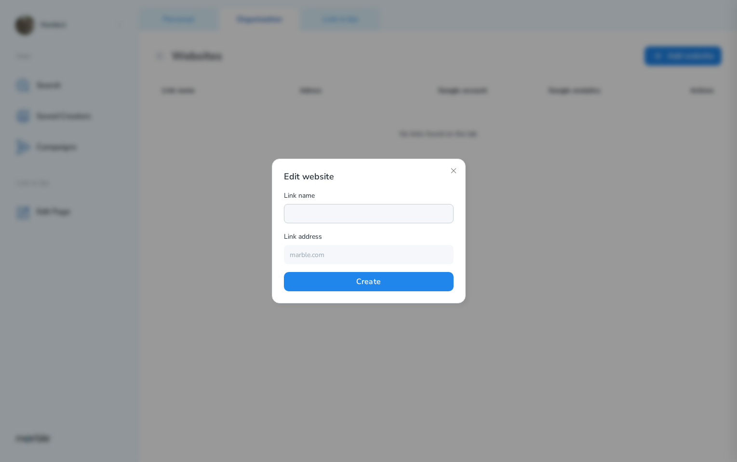
click at [369, 212] on input "text" at bounding box center [369, 213] width 170 height 19
type input "Marble"
click at [343, 255] on input "email" at bounding box center [369, 254] width 170 height 19
type input "markouski.u@gmail.com"
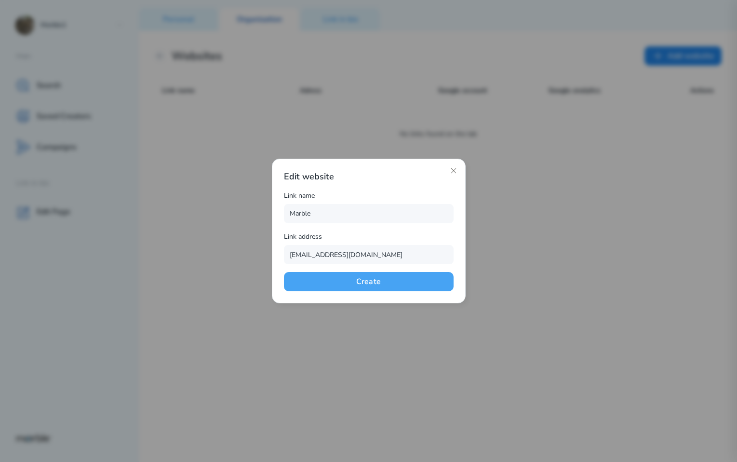
click at [365, 283] on button "Create" at bounding box center [369, 281] width 170 height 19
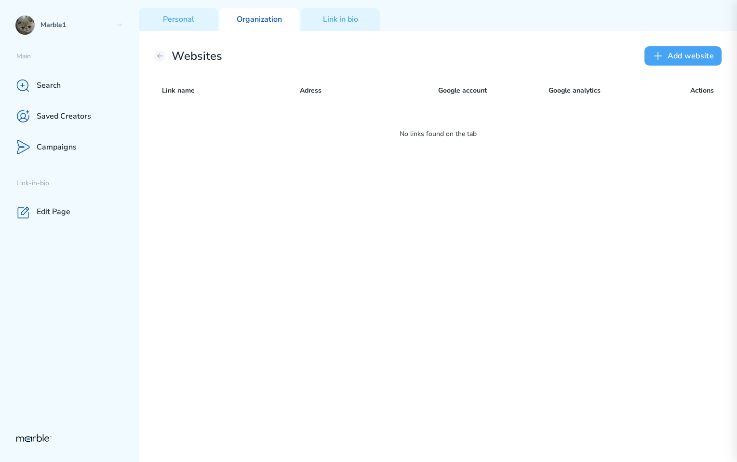
click at [678, 54] on button "Add website" at bounding box center [682, 55] width 77 height 19
click at [676, 62] on button "Add website" at bounding box center [682, 55] width 77 height 19
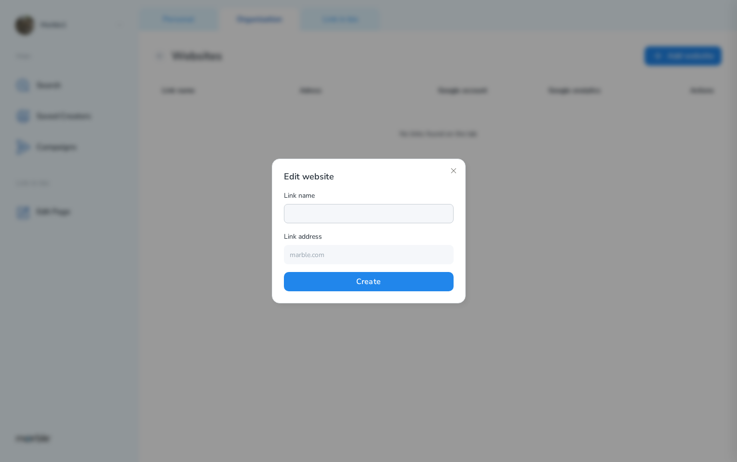
click at [366, 211] on input "text" at bounding box center [369, 213] width 170 height 19
type input "Marble"
click at [332, 252] on input "email" at bounding box center [369, 254] width 170 height 19
type input "markouski.u@gmail.com"
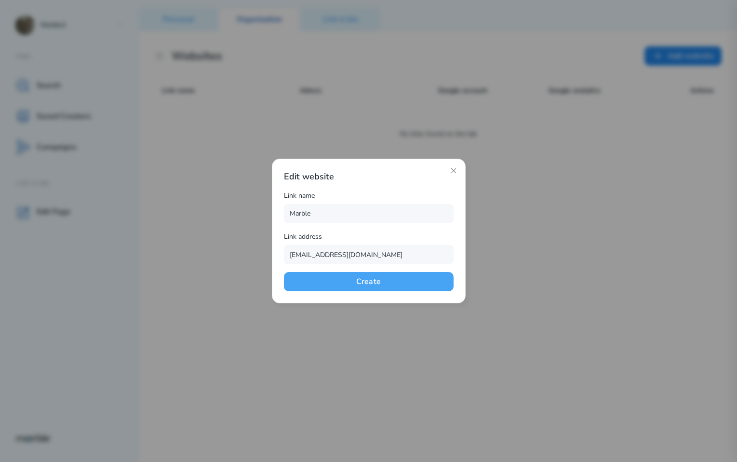
click at [433, 281] on button "Create" at bounding box center [369, 281] width 170 height 19
click at [445, 296] on div "Edit website Link name Marble Link address markouski.u@gmail.com Create" at bounding box center [369, 230] width 194 height 145
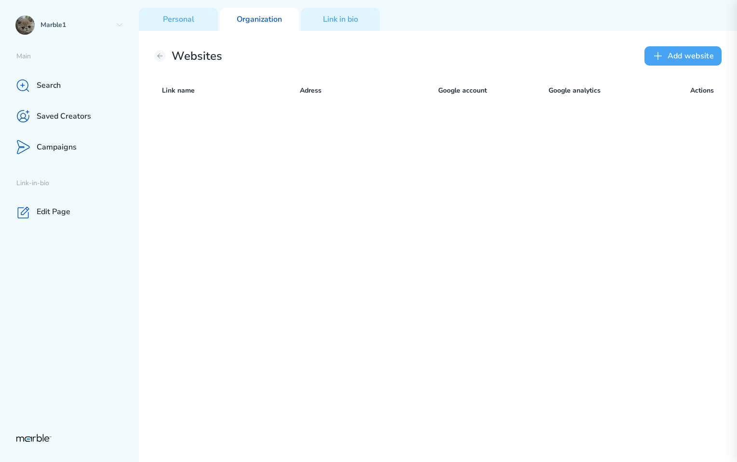
click at [676, 57] on button "Add website" at bounding box center [682, 55] width 77 height 19
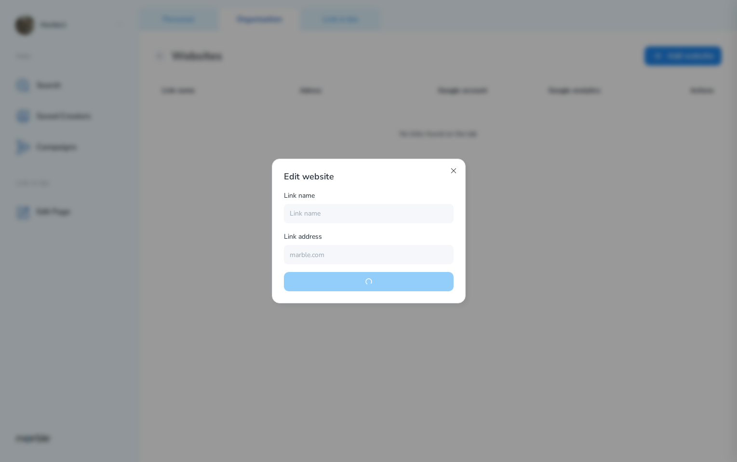
click at [453, 171] on icon at bounding box center [453, 171] width 8 height 8
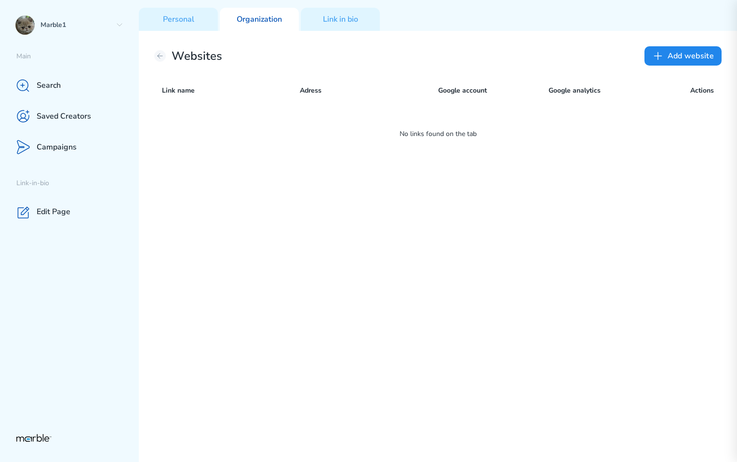
click at [704, 40] on div "Websites Add website Link name Adress Google account Google analytics Actions N…" at bounding box center [438, 246] width 598 height 431
click at [690, 56] on button "Add website" at bounding box center [682, 55] width 77 height 19
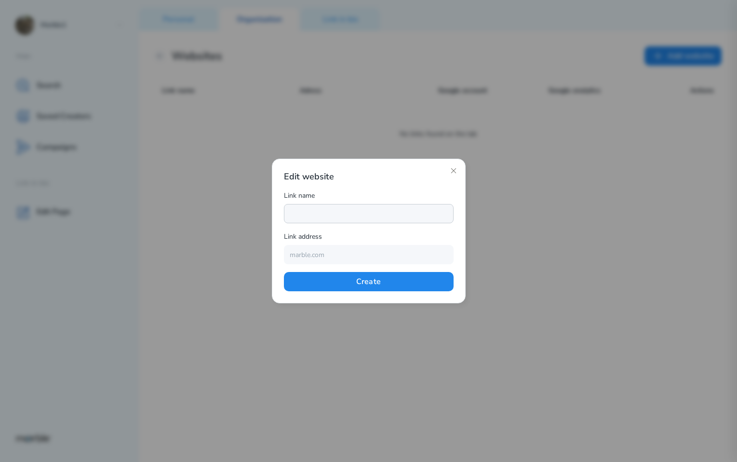
click at [396, 212] on input "text" at bounding box center [369, 213] width 170 height 19
type input "Marble"
click at [348, 255] on input "email" at bounding box center [369, 254] width 170 height 19
type input "[EMAIL_ADDRESS][DOMAIN_NAME]"
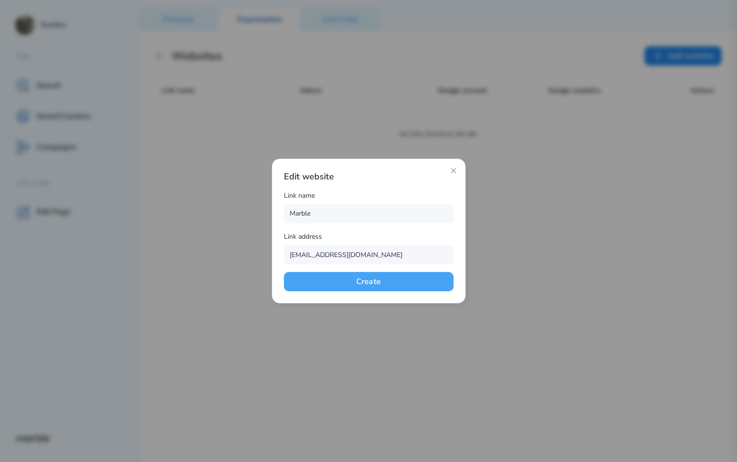
click at [396, 282] on button "Create" at bounding box center [369, 281] width 170 height 19
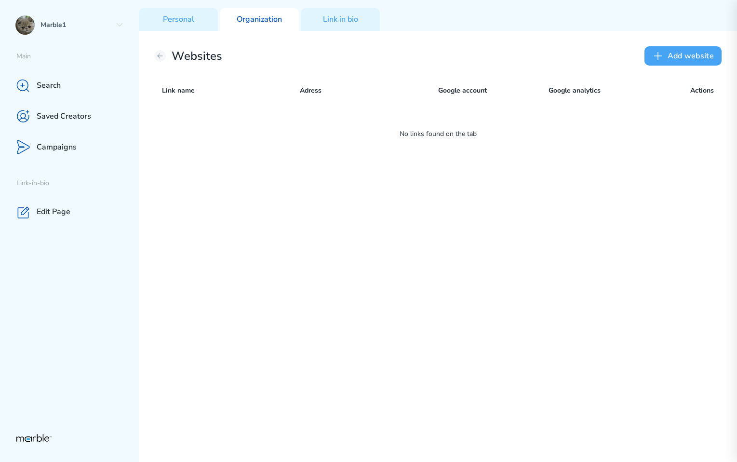
click at [687, 61] on button "Add website" at bounding box center [682, 55] width 77 height 19
click at [692, 58] on button "Add website" at bounding box center [682, 55] width 77 height 19
click at [674, 60] on button "Add website" at bounding box center [682, 55] width 77 height 19
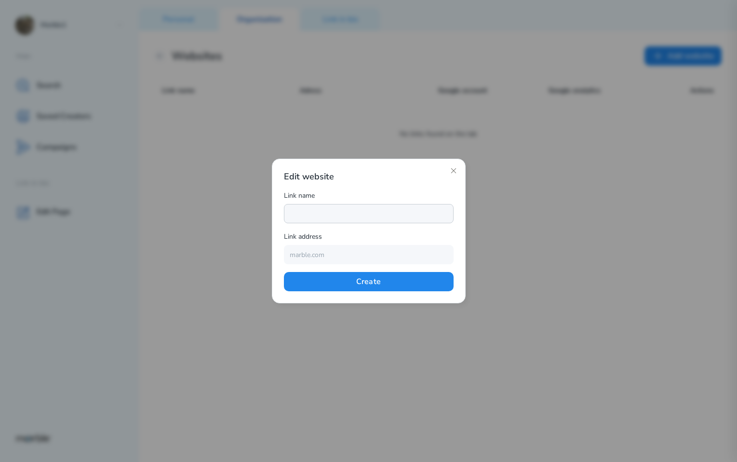
click at [345, 209] on input "text" at bounding box center [369, 213] width 170 height 19
type input "Marble"
click at [335, 257] on input "email" at bounding box center [369, 254] width 170 height 19
drag, startPoint x: 369, startPoint y: 257, endPoint x: 324, endPoint y: 254, distance: 44.9
click at [324, 254] on input "markouski.u@gmail.com" at bounding box center [369, 254] width 170 height 19
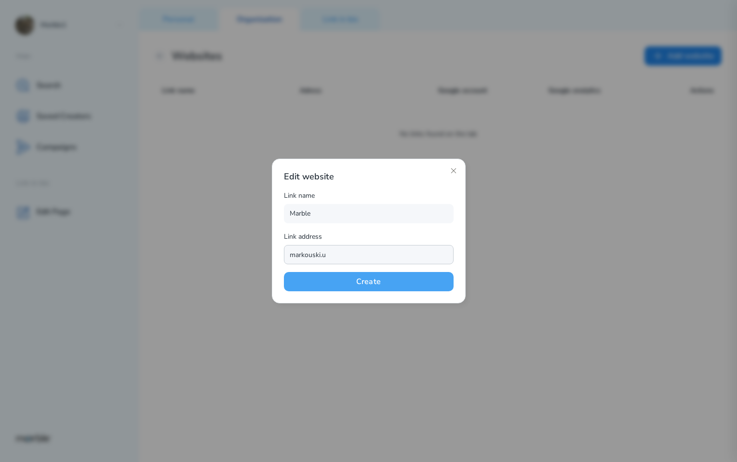
type input "markouski.u"
click at [306, 280] on button "Create" at bounding box center [369, 281] width 170 height 19
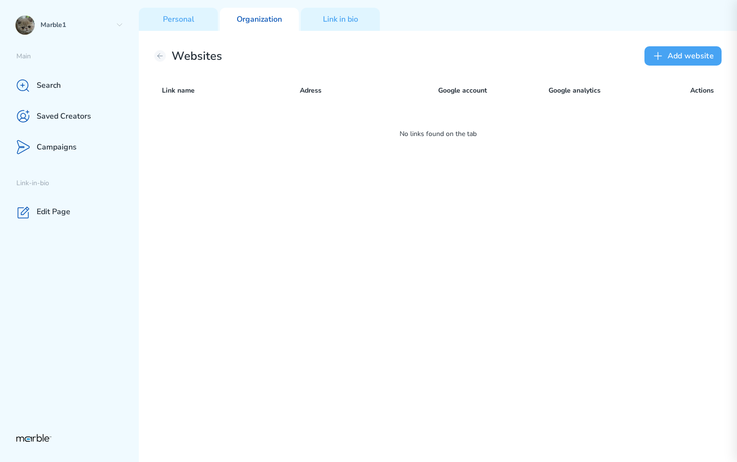
click at [686, 53] on button "Add website" at bounding box center [682, 55] width 77 height 19
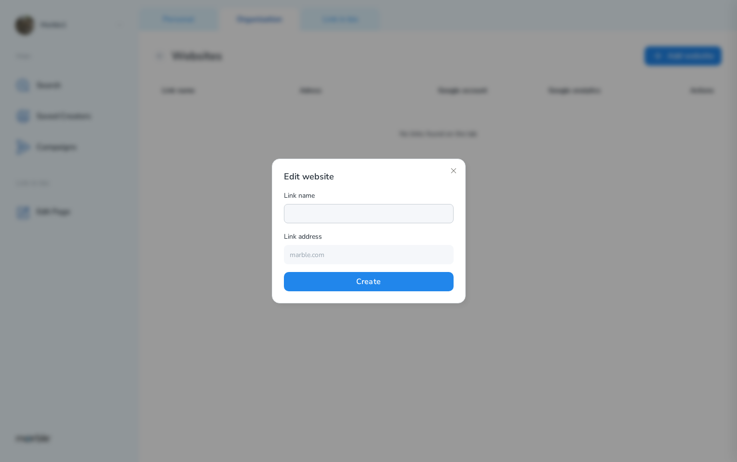
click at [368, 211] on input "text" at bounding box center [369, 213] width 170 height 19
type input "Marble"
click at [340, 258] on input "email" at bounding box center [369, 254] width 170 height 19
drag, startPoint x: 365, startPoint y: 251, endPoint x: 333, endPoint y: 251, distance: 31.3
click at [333, 251] on input "markouski.u@gmail.com" at bounding box center [369, 254] width 170 height 19
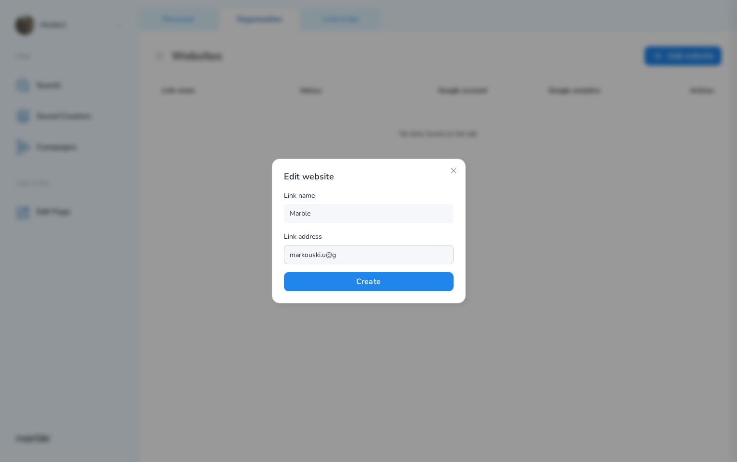
drag, startPoint x: 339, startPoint y: 257, endPoint x: 328, endPoint y: 256, distance: 11.1
click at [328, 256] on input "markouski.u@g" at bounding box center [369, 254] width 170 height 19
type input "markouski.u"
click at [277, 266] on div "Edit website Link name Marble Link address markouski.u Create" at bounding box center [369, 230] width 194 height 145
click at [302, 286] on button "Create" at bounding box center [369, 281] width 170 height 19
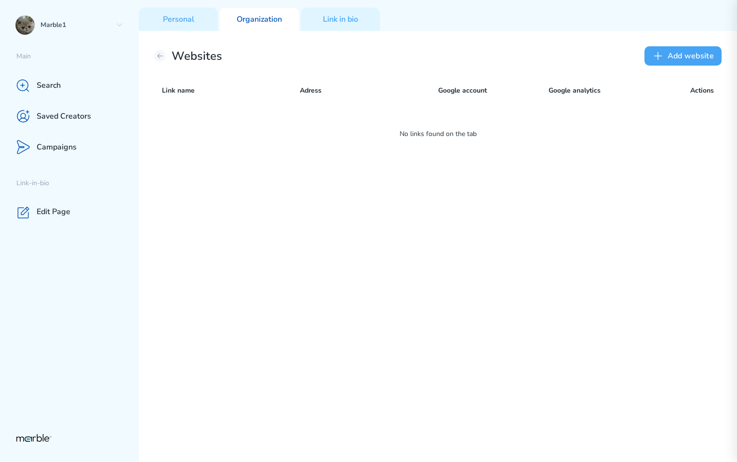
click at [685, 53] on button "Add website" at bounding box center [682, 55] width 77 height 19
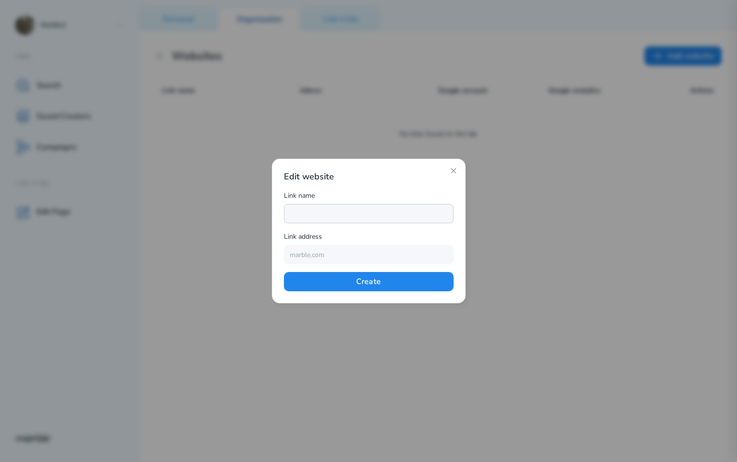
click at [416, 215] on input "text" at bounding box center [369, 213] width 170 height 19
type input "Marble"
click at [350, 258] on input "email" at bounding box center [369, 254] width 170 height 19
drag, startPoint x: 370, startPoint y: 252, endPoint x: 328, endPoint y: 252, distance: 42.4
click at [328, 252] on input "markouski.u@gmail.com" at bounding box center [369, 254] width 170 height 19
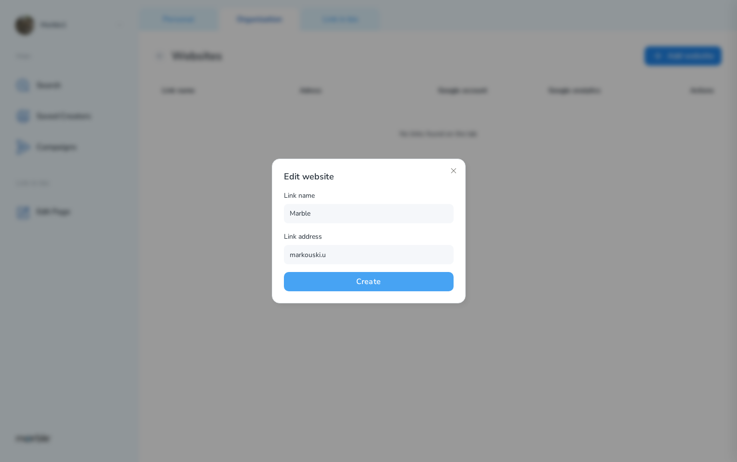
click at [314, 283] on button "Create" at bounding box center [369, 281] width 170 height 19
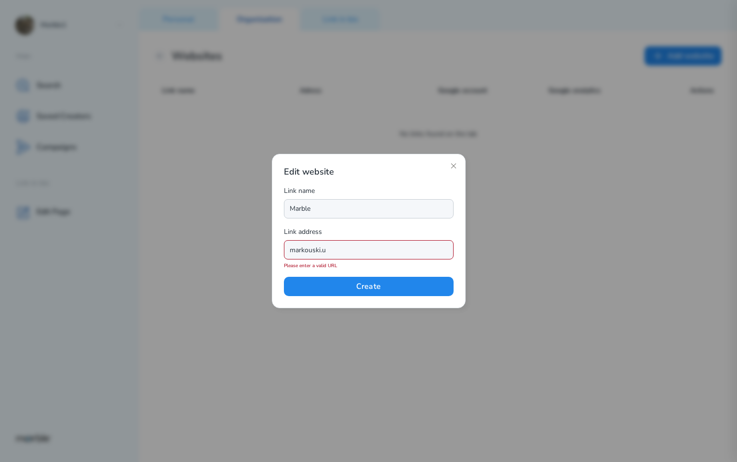
click at [335, 208] on input "Marble" at bounding box center [369, 208] width 170 height 19
click at [326, 228] on div "Link address" at bounding box center [369, 233] width 170 height 14
click at [330, 248] on input "markouski.u" at bounding box center [369, 249] width 170 height 19
type input "markouski.u@gmail.com"
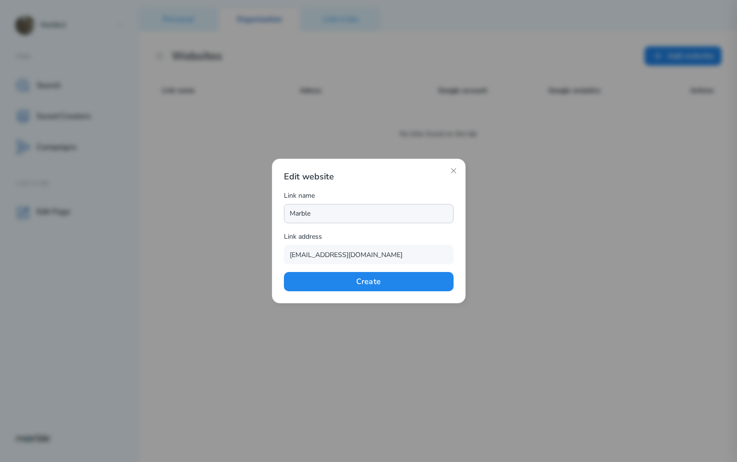
drag, startPoint x: 319, startPoint y: 216, endPoint x: 266, endPoint y: 216, distance: 53.0
click at [266, 216] on div "Edit website Link name Marble Link address markouski.u@gmail.com Create" at bounding box center [368, 231] width 737 height 462
click at [334, 292] on div "Edit website Link name Link address markouski.u@gmail.com Create" at bounding box center [369, 230] width 194 height 145
click at [334, 285] on button "Create" at bounding box center [369, 281] width 170 height 19
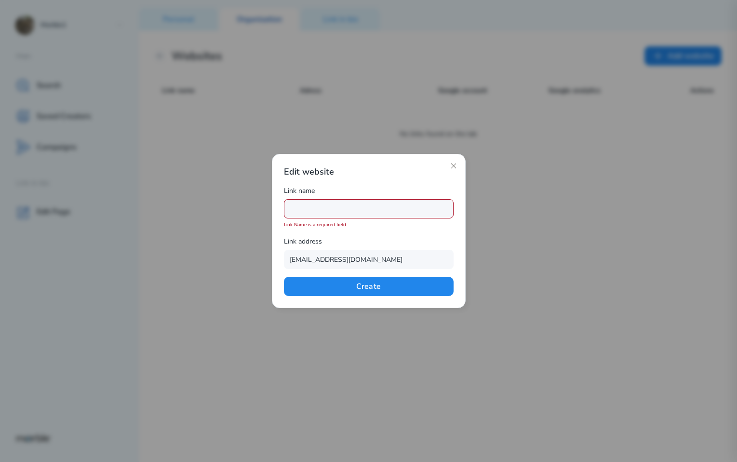
click at [325, 210] on input "text" at bounding box center [369, 208] width 170 height 19
type input "Marble"
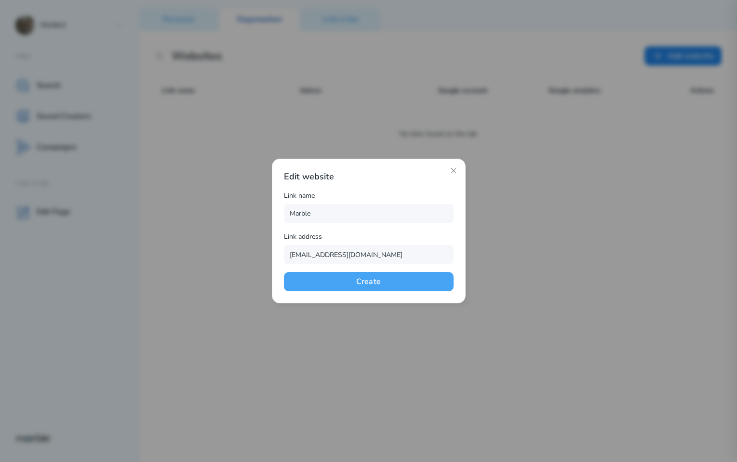
click at [409, 285] on button "Create" at bounding box center [369, 281] width 170 height 19
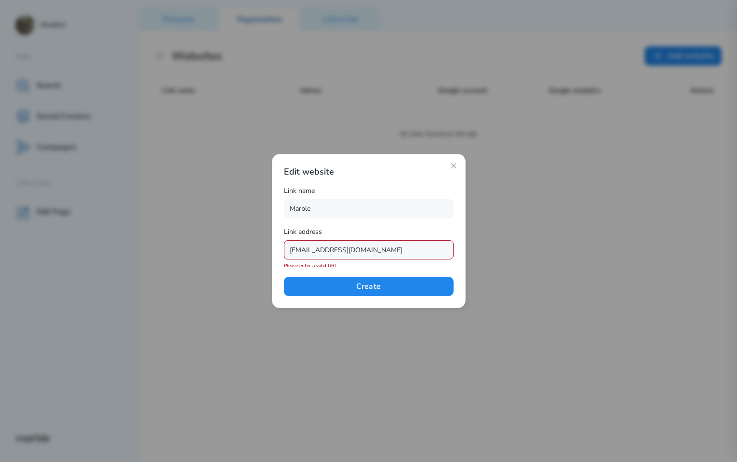
click at [382, 246] on input "markouski.u@gmail.com" at bounding box center [369, 249] width 170 height 19
drag, startPoint x: 365, startPoint y: 251, endPoint x: 260, endPoint y: 250, distance: 105.5
click at [260, 250] on div "Edit website Link name Marble Link address markouski.u@gmail.com Please enter a…" at bounding box center [368, 231] width 737 height 462
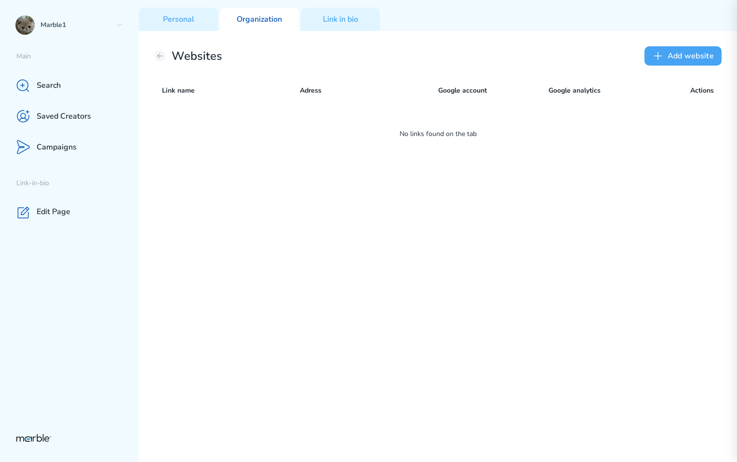
click at [681, 53] on button "Add website" at bounding box center [682, 55] width 77 height 19
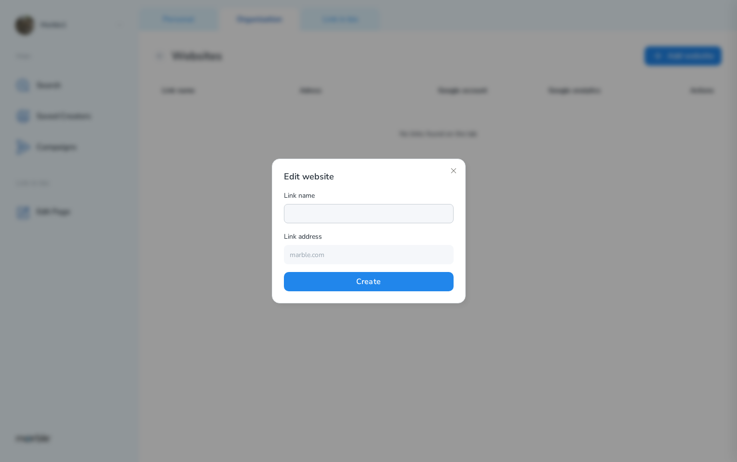
click at [395, 211] on input "text" at bounding box center [369, 213] width 170 height 19
type input "Marble"
click at [339, 260] on input "text" at bounding box center [369, 254] width 170 height 19
click at [448, 237] on div "Link address" at bounding box center [369, 238] width 170 height 14
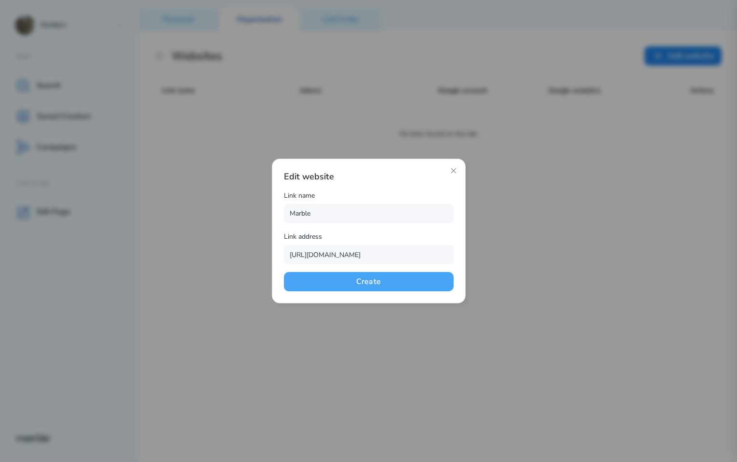
click at [359, 285] on button "Create" at bounding box center [369, 281] width 170 height 19
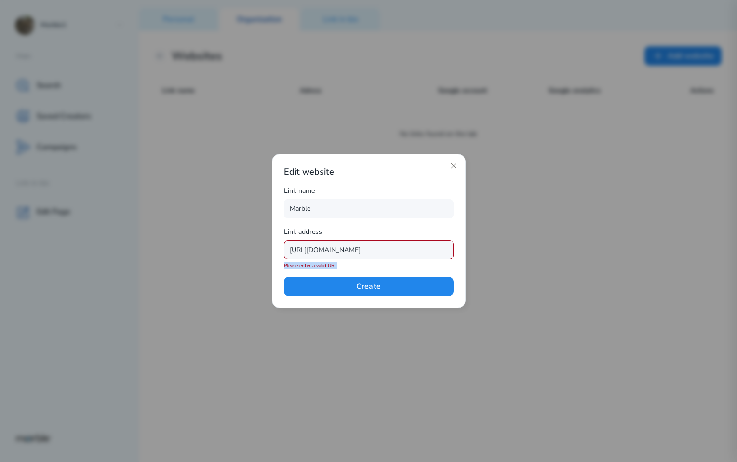
drag, startPoint x: 344, startPoint y: 268, endPoint x: 272, endPoint y: 268, distance: 72.3
click at [272, 268] on div "Edit website Link name Marble Link address https://www.youtube.com/@shisp Pleas…" at bounding box center [369, 231] width 194 height 154
click at [312, 251] on input "[URL][DOMAIN_NAME]" at bounding box center [369, 249] width 170 height 19
click at [394, 252] on input "[URL][DOMAIN_NAME]" at bounding box center [369, 249] width 170 height 19
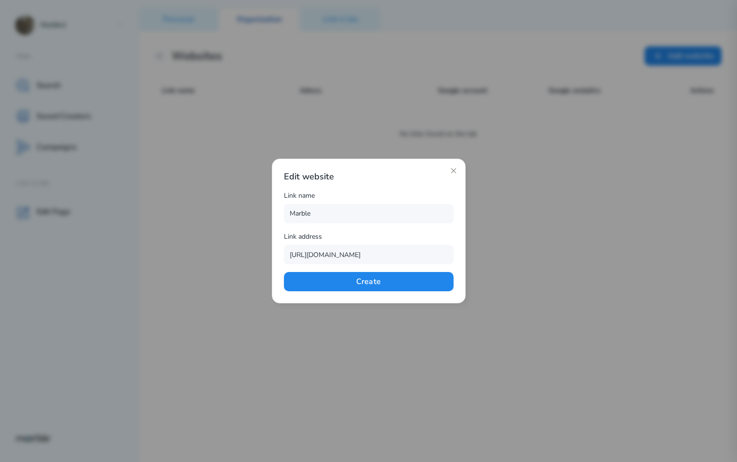
click at [435, 234] on div "Link address" at bounding box center [369, 238] width 170 height 14
click at [391, 283] on button "Create" at bounding box center [369, 281] width 170 height 19
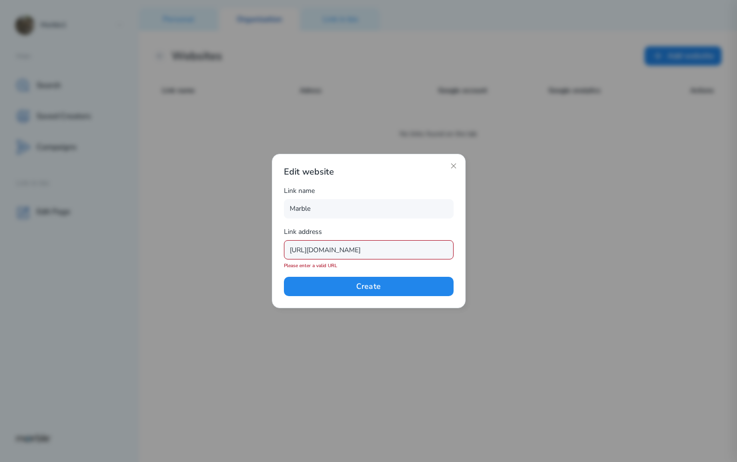
drag, startPoint x: 310, startPoint y: 248, endPoint x: 258, endPoint y: 248, distance: 51.5
click at [258, 248] on div "Edit website Link name Marble Link address https://www.youtube.com Please enter…" at bounding box center [368, 231] width 737 height 462
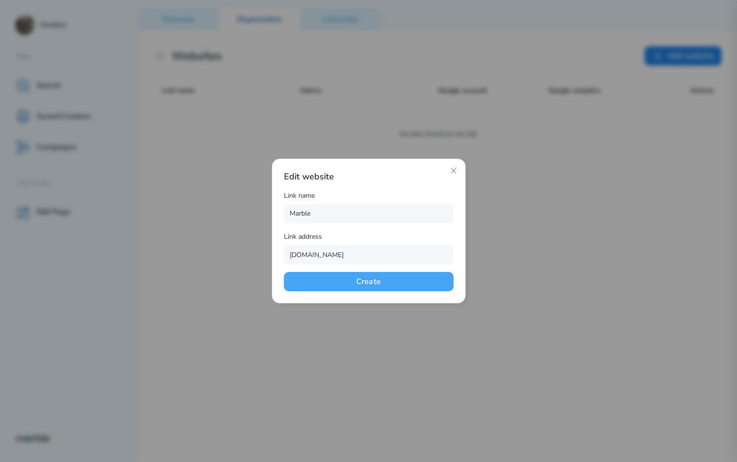
click at [353, 288] on button "Create" at bounding box center [369, 281] width 170 height 19
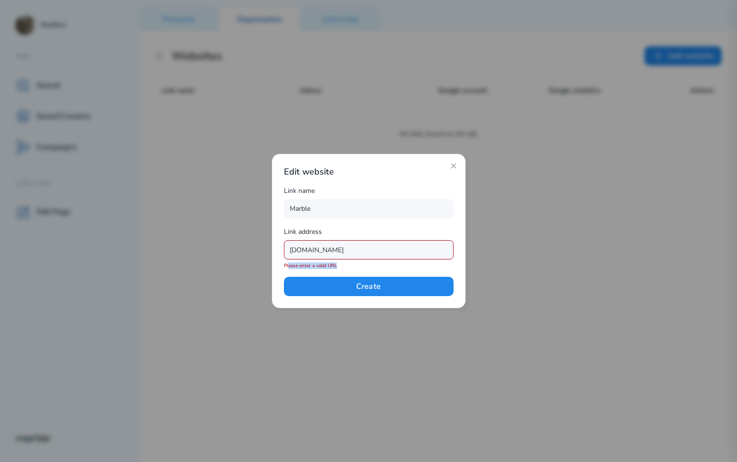
drag, startPoint x: 342, startPoint y: 267, endPoint x: 289, endPoint y: 267, distance: 53.0
click at [289, 267] on div "Please enter a valid URL" at bounding box center [369, 265] width 170 height 7
click at [321, 270] on div "Edit website Link name Marble Link address www.youtube.com Please enter a valid…" at bounding box center [369, 231] width 170 height 130
drag, startPoint x: 340, startPoint y: 264, endPoint x: 262, endPoint y: 264, distance: 77.6
click at [262, 264] on div "Edit website Link name Marble Link address www.youtube.com Please enter a valid…" at bounding box center [368, 231] width 737 height 462
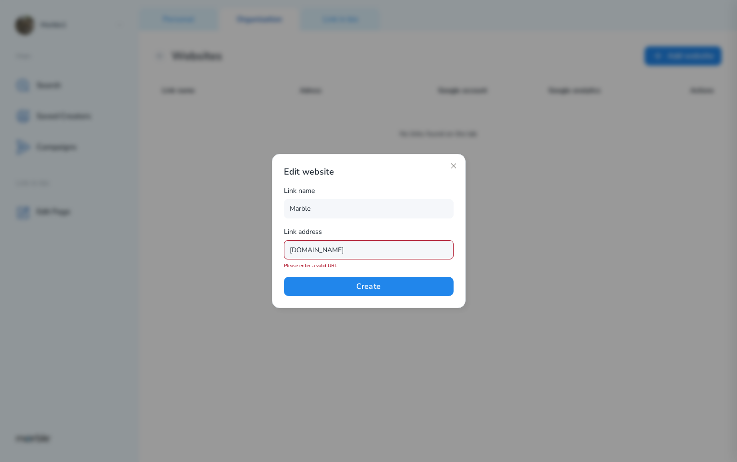
click at [350, 254] on input "www.youtube.com" at bounding box center [369, 249] width 170 height 19
drag, startPoint x: 354, startPoint y: 251, endPoint x: 262, endPoint y: 250, distance: 92.5
click at [262, 250] on div "Edit website Link name Marble Link address www.youtube.com Please enter a valid…" at bounding box center [368, 231] width 737 height 462
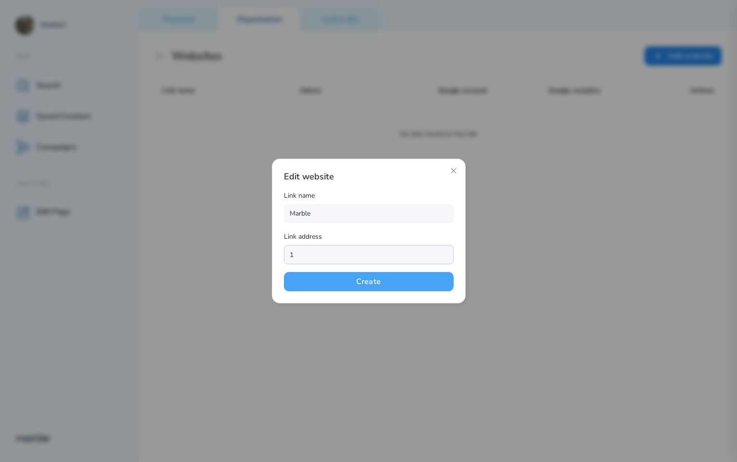
type input "1"
click at [348, 281] on button "Create" at bounding box center [369, 281] width 170 height 19
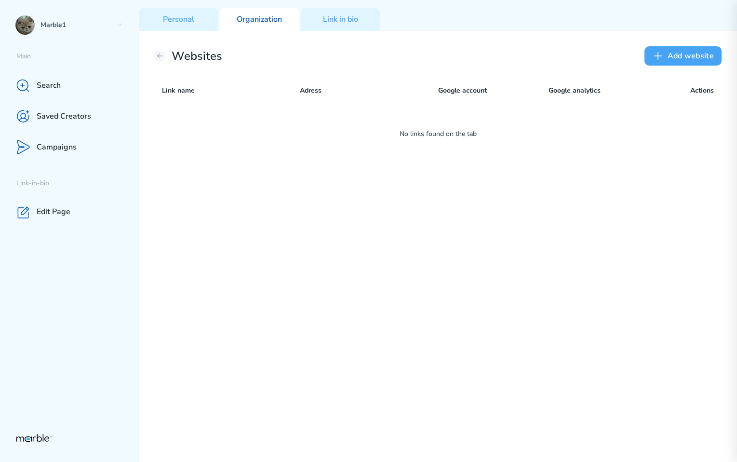
click at [663, 59] on icon at bounding box center [658, 56] width 12 height 12
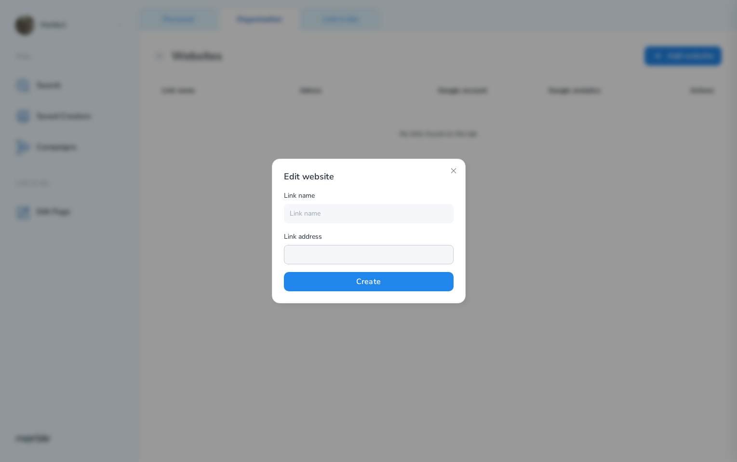
click at [310, 250] on input "text" at bounding box center [369, 254] width 170 height 19
type input "quickstart-49b9a387.myshopify.com"
click at [361, 221] on input "text" at bounding box center [369, 213] width 170 height 19
type input "Marble"
click at [356, 284] on button "Create" at bounding box center [369, 281] width 170 height 19
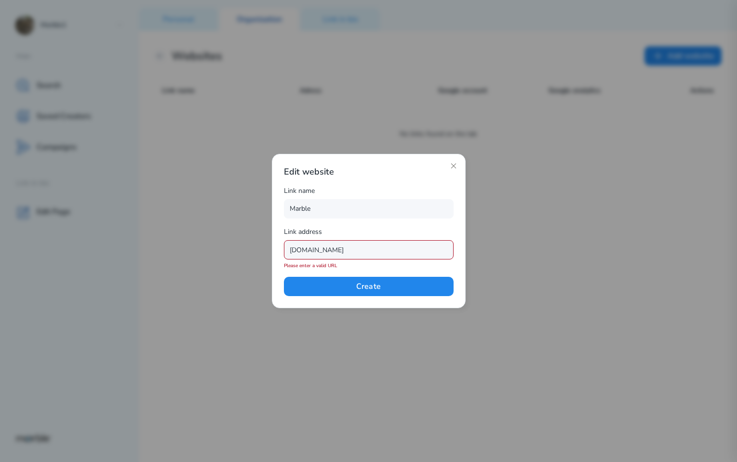
click at [407, 247] on input "quickstart-49b9a387.myshopify.com" at bounding box center [369, 249] width 170 height 19
drag, startPoint x: 409, startPoint y: 249, endPoint x: 342, endPoint y: 250, distance: 67.0
click at [342, 250] on input "quickstart-49b9a387.myshopify.com" at bounding box center [369, 249] width 170 height 19
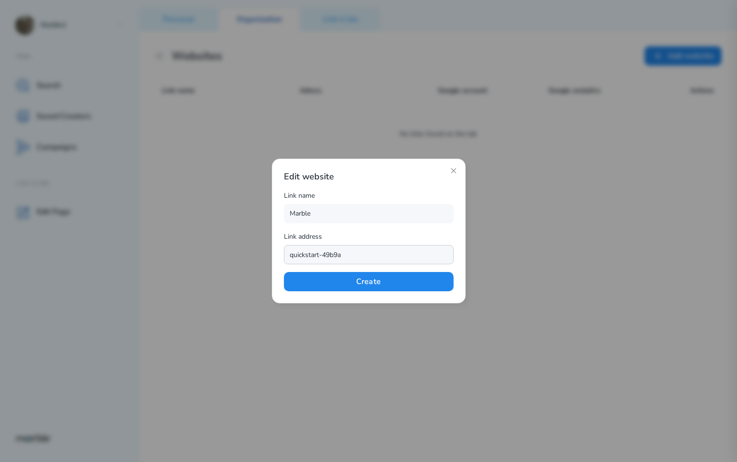
type input "quickstart-49b9a"
click at [371, 233] on div "Link address" at bounding box center [369, 238] width 170 height 14
click at [360, 274] on button "Create" at bounding box center [369, 281] width 170 height 19
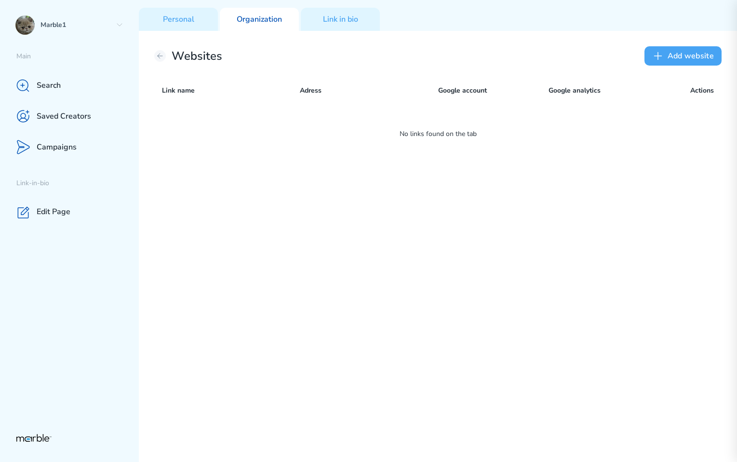
click at [675, 63] on button "Add website" at bounding box center [682, 55] width 77 height 19
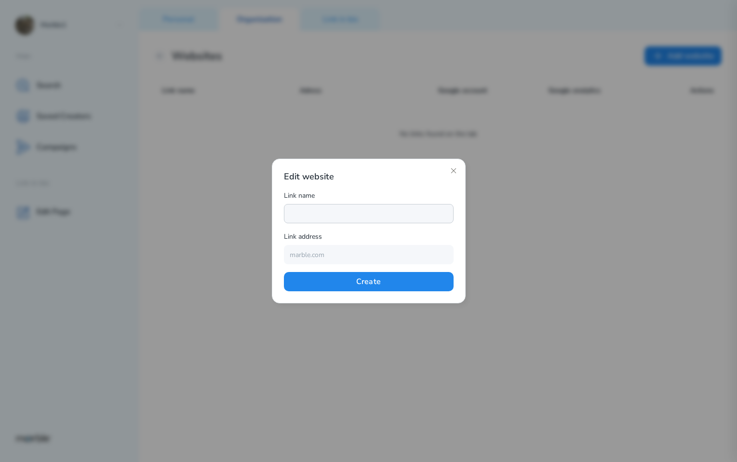
click at [390, 215] on input "text" at bounding box center [369, 213] width 170 height 19
type input "Marble"
click at [356, 259] on input "text" at bounding box center [369, 254] width 170 height 19
type input "[URL][DOMAIN_NAME]"
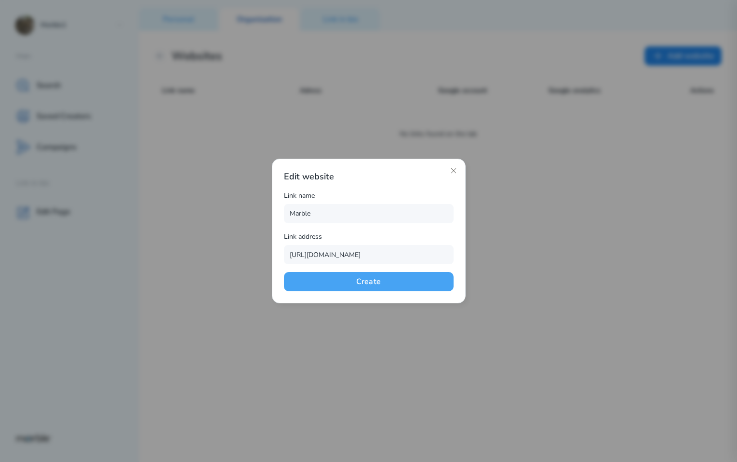
click at [396, 282] on button "Create" at bounding box center [369, 281] width 170 height 19
click at [453, 169] on icon at bounding box center [453, 171] width 8 height 8
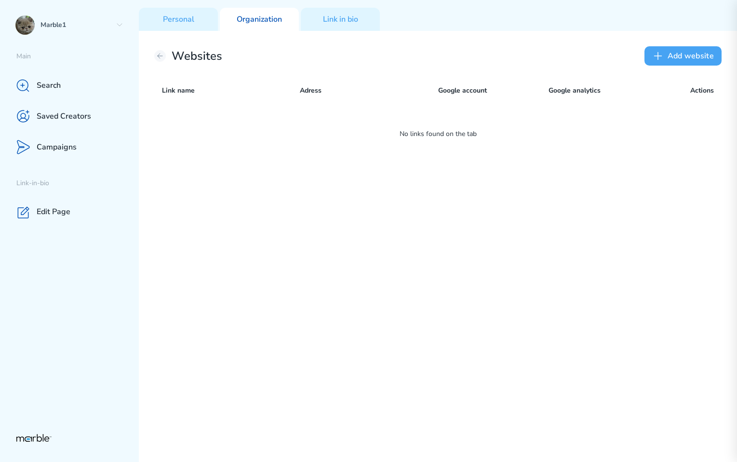
click at [662, 55] on icon at bounding box center [658, 56] width 12 height 12
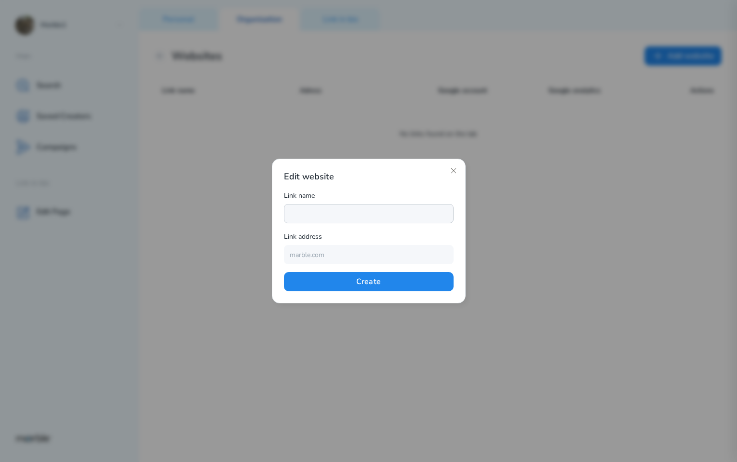
click at [395, 213] on input "text" at bounding box center [369, 213] width 170 height 19
type input "Marble"
click at [355, 254] on input "text" at bounding box center [369, 254] width 170 height 19
type input "[DOMAIN_NAME]"
click at [358, 283] on button "Create" at bounding box center [369, 281] width 170 height 19
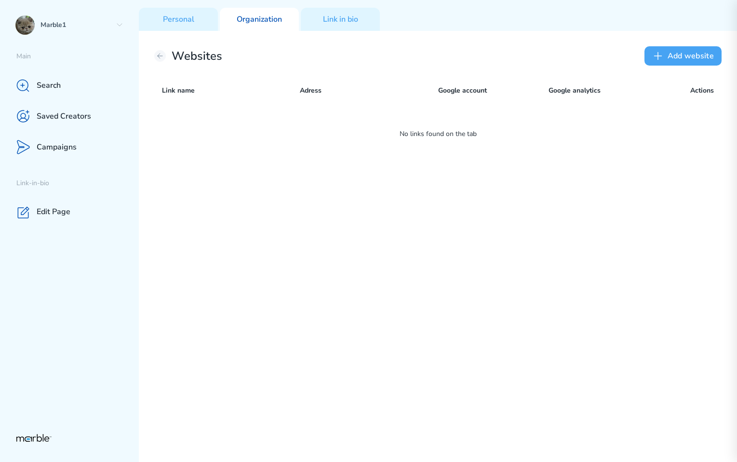
click at [678, 55] on button "Add website" at bounding box center [682, 55] width 77 height 19
click at [681, 66] on div "Websites Add website Link name Adress Google account Google analytics Actions N…" at bounding box center [438, 246] width 598 height 431
click at [680, 54] on button "Add website" at bounding box center [682, 55] width 77 height 19
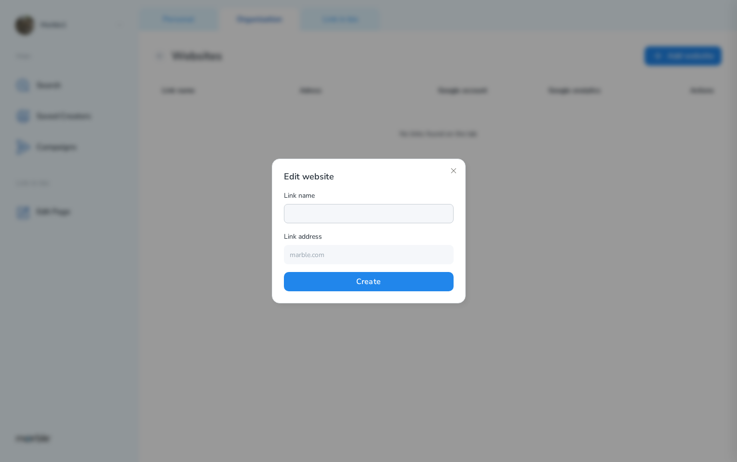
click at [365, 222] on input "text" at bounding box center [369, 213] width 170 height 19
type input "Marble"
click at [334, 253] on input "text" at bounding box center [369, 254] width 170 height 19
click at [395, 253] on input "https://www.youtube.com/@shisp" at bounding box center [369, 254] width 170 height 19
type input "https://www.youtube.com/"
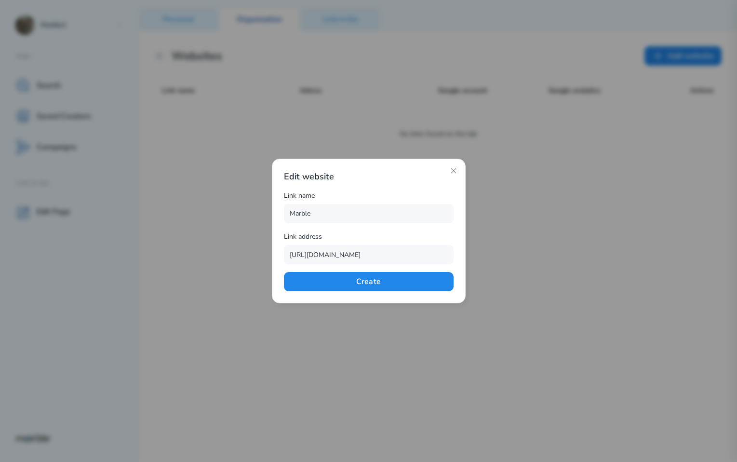
click at [451, 228] on div "Edit website Link name Marble Link address https://www.youtube.com/ Create" at bounding box center [369, 231] width 170 height 120
click at [420, 281] on button "Create" at bounding box center [369, 281] width 170 height 19
click at [450, 173] on icon at bounding box center [453, 171] width 8 height 8
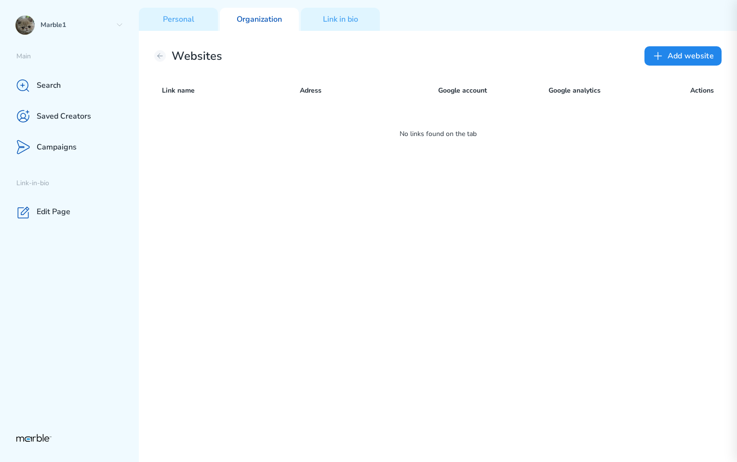
click at [568, 273] on div "Websites Add website Link name Adress Google account Google analytics Actions N…" at bounding box center [438, 246] width 598 height 431
click at [686, 65] on button "Add website" at bounding box center [682, 55] width 77 height 19
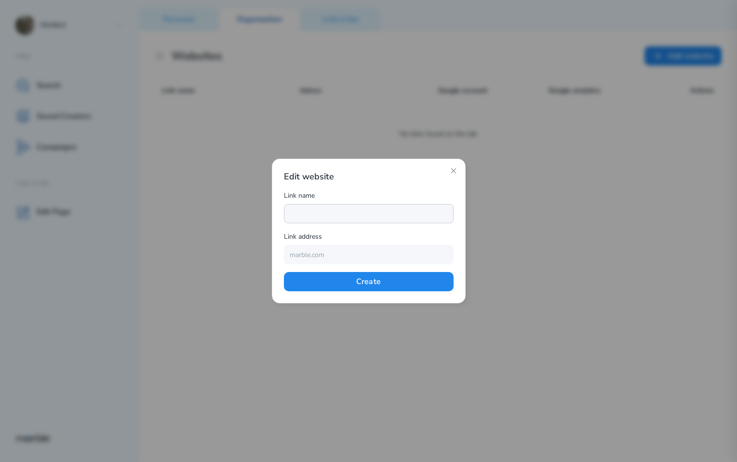
click at [361, 213] on input "text" at bounding box center [369, 213] width 170 height 19
click at [585, 259] on div at bounding box center [368, 231] width 737 height 462
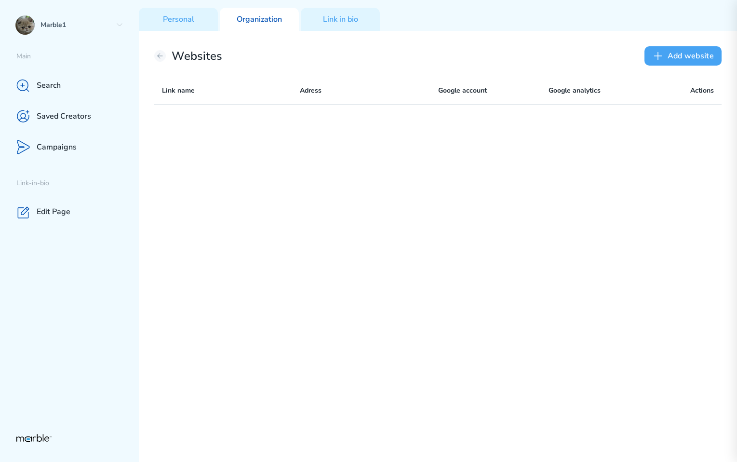
click at [686, 61] on button "Add website" at bounding box center [682, 55] width 77 height 19
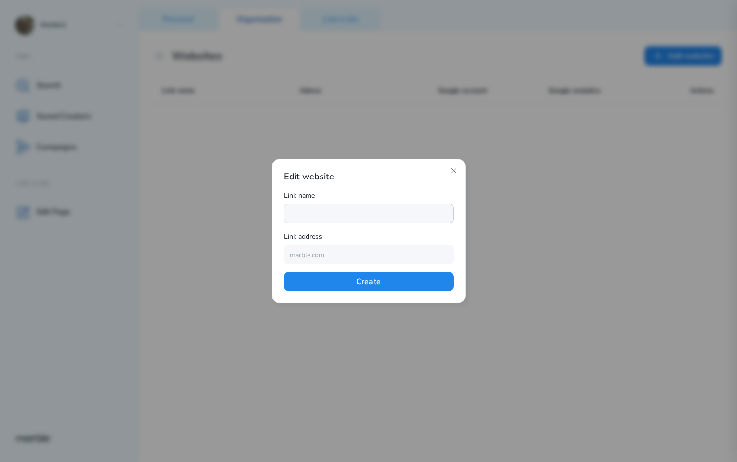
click at [364, 217] on input "text" at bounding box center [369, 213] width 170 height 19
type input "Marble"
click at [332, 251] on input "text" at bounding box center [369, 254] width 170 height 19
drag, startPoint x: 400, startPoint y: 251, endPoint x: 370, endPoint y: 252, distance: 29.9
click at [370, 252] on input "https://www.youtube.com/@shisp" at bounding box center [369, 254] width 170 height 19
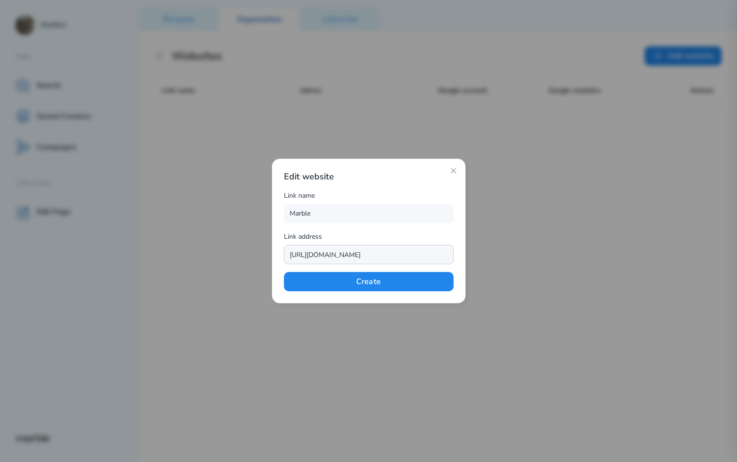
type input "https://www.youtube.com/"
click at [418, 236] on div "Link address" at bounding box center [369, 238] width 170 height 14
click at [426, 282] on button "Create" at bounding box center [369, 281] width 170 height 19
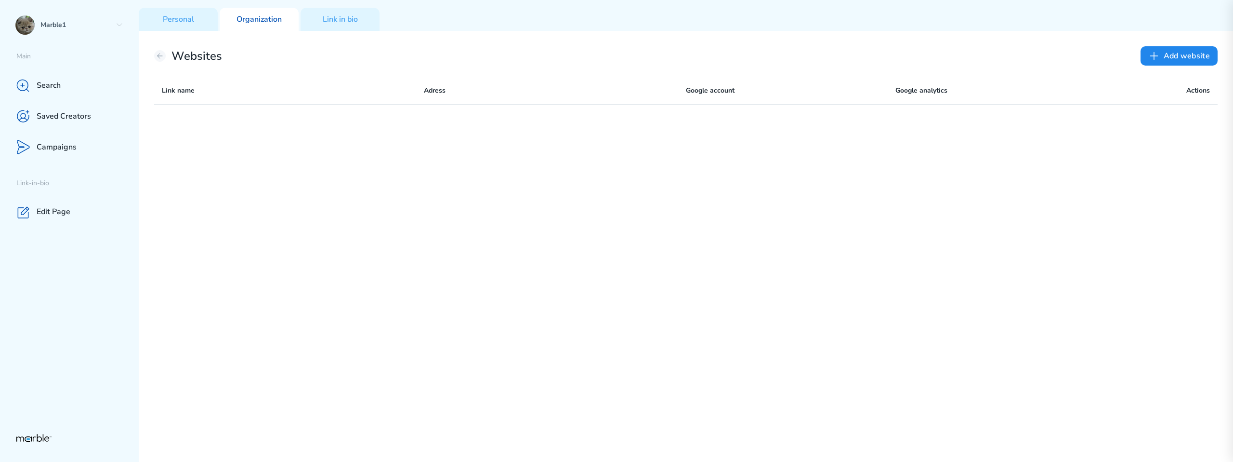
click at [580, 337] on div at bounding box center [686, 282] width 1064 height 357
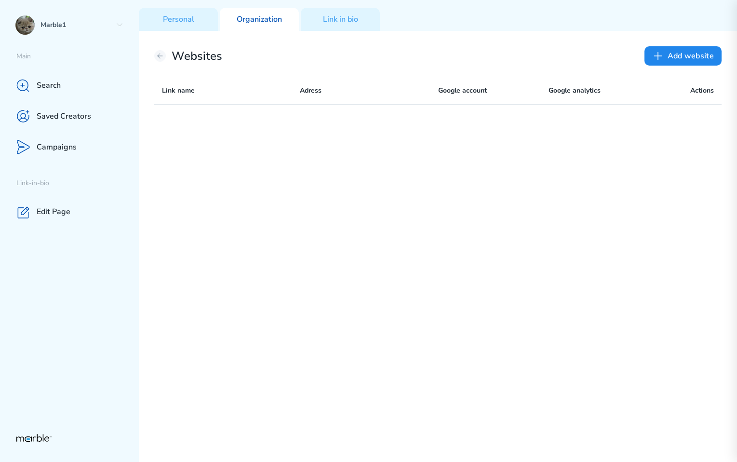
click at [464, 218] on div at bounding box center [437, 282] width 567 height 357
click at [699, 49] on button "Add website" at bounding box center [682, 55] width 77 height 19
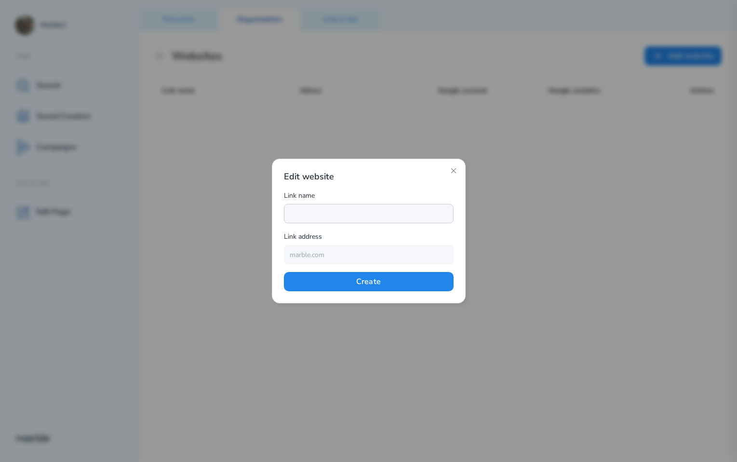
click at [348, 209] on input "text" at bounding box center [369, 213] width 170 height 19
type input "Marble"
click at [322, 260] on input "text" at bounding box center [369, 254] width 170 height 19
click at [403, 253] on input "https://www.youtube.com/@shisp" at bounding box center [369, 254] width 170 height 19
type input "https://www.youtube.com"
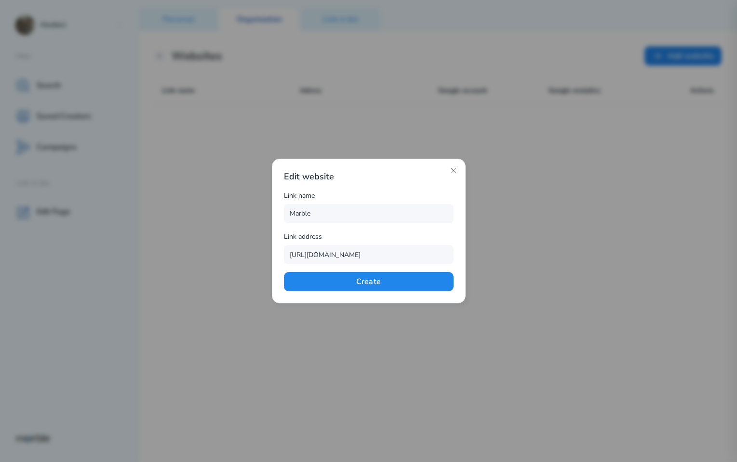
click at [429, 233] on div "Link address" at bounding box center [369, 238] width 170 height 14
click at [395, 280] on button "Create" at bounding box center [369, 281] width 170 height 19
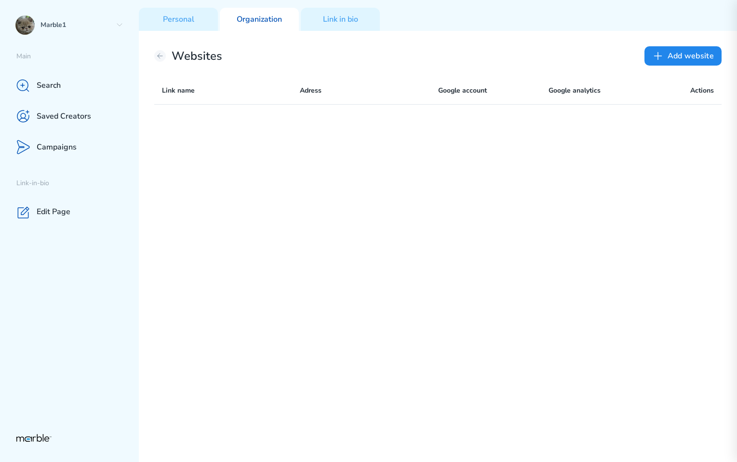
click at [556, 226] on div at bounding box center [437, 282] width 567 height 357
click at [480, 267] on div "Marble https://www.youtube.com/ - Connect Marble https://www.youtube.com/ - Con…" at bounding box center [437, 282] width 567 height 357
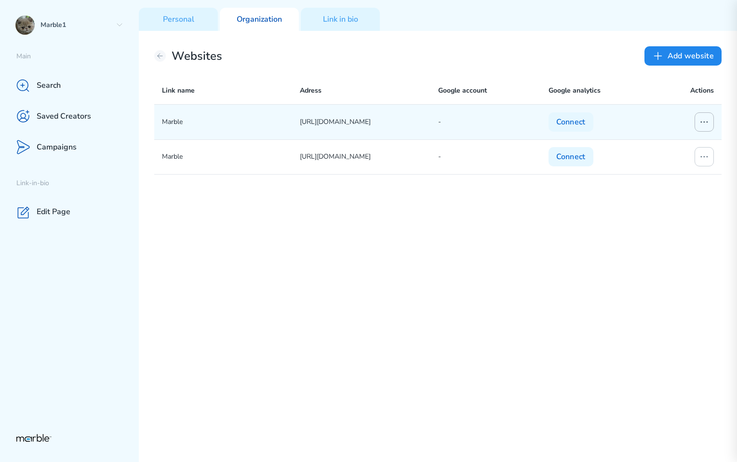
click at [702, 123] on icon at bounding box center [704, 122] width 12 height 12
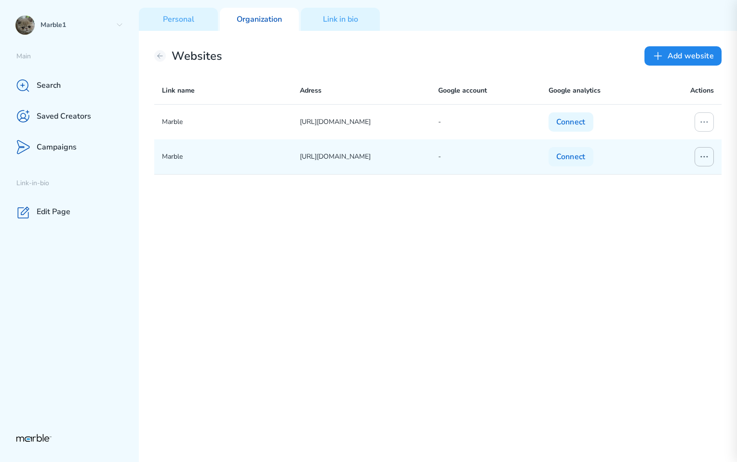
click at [704, 160] on icon at bounding box center [704, 157] width 12 height 12
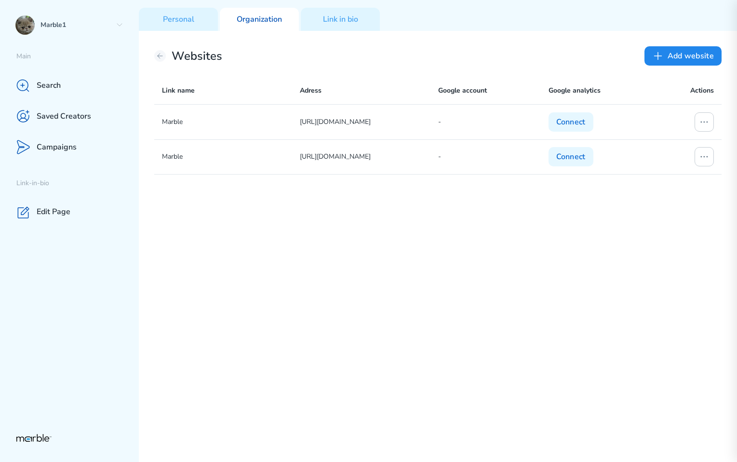
click at [526, 282] on div "Marble https://www.youtube.com/ - Connect Marble https://www.youtube.com/ - Con…" at bounding box center [437, 282] width 567 height 357
click at [490, 266] on div "Marble https://www.youtube.com/ - Connect Marble https://www.youtube.com/ - Con…" at bounding box center [437, 282] width 567 height 357
click at [397, 276] on div "Marble https://www.youtube.com/ - Connect Marble https://www.youtube.com/ - Con…" at bounding box center [437, 282] width 567 height 357
click at [486, 237] on div "Marble https://www.youtube.com/ - Connect Marble https://www.youtube.com/ - Con…" at bounding box center [437, 282] width 567 height 357
click at [389, 253] on div "Marble https://www.youtube.com/ - Connect Marble https://www.youtube.com/ - Con…" at bounding box center [437, 282] width 567 height 357
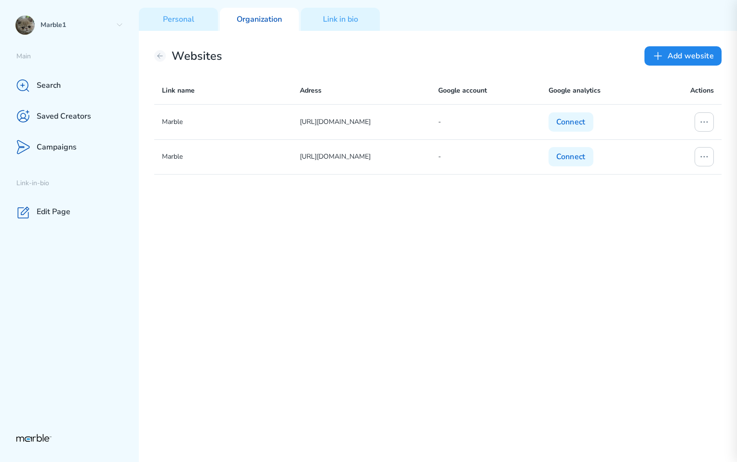
click at [598, 280] on div "Marble https://www.youtube.com/ - Connect Marble https://www.youtube.com/ - Con…" at bounding box center [437, 282] width 567 height 357
click at [700, 62] on button "Add website" at bounding box center [682, 55] width 77 height 19
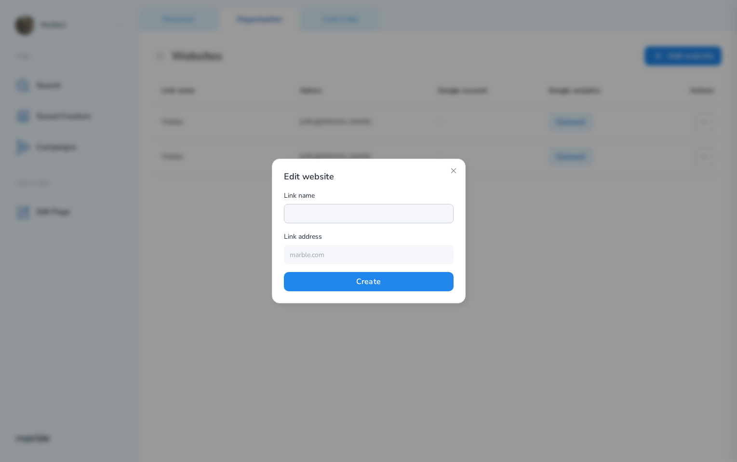
click at [360, 216] on input "text" at bounding box center [369, 213] width 170 height 19
type input "my"
click at [346, 255] on input "text" at bounding box center [369, 254] width 170 height 19
type input "m"
type input "www.sports.ru"
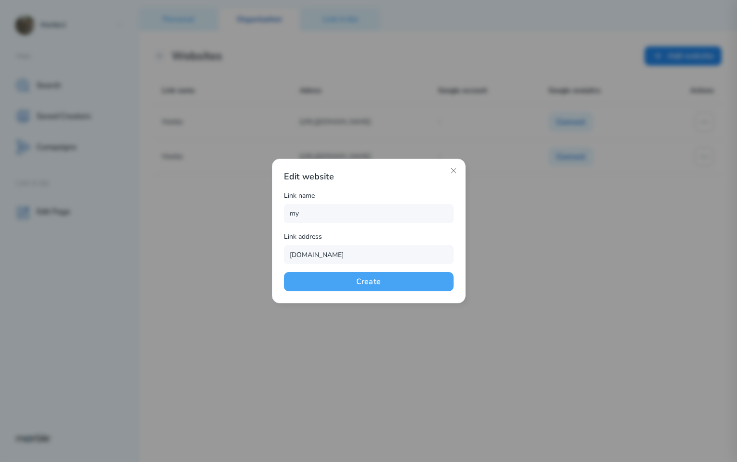
click at [421, 280] on button "Create" at bounding box center [369, 281] width 170 height 19
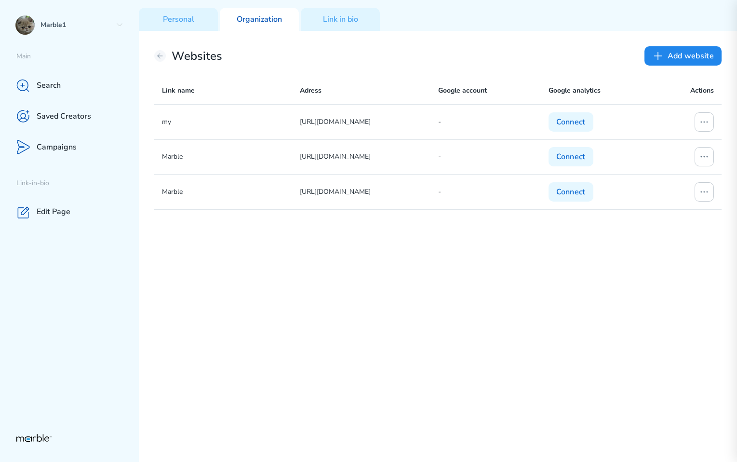
click at [468, 297] on div "my [URL][DOMAIN_NAME] - Connect Marble [URL][DOMAIN_NAME] - Connect Marble [URL…" at bounding box center [437, 282] width 567 height 357
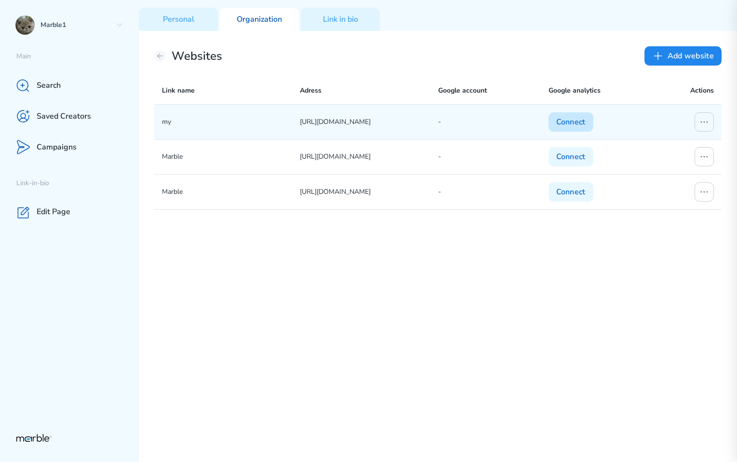
click at [574, 121] on button "Connect" at bounding box center [570, 121] width 45 height 19
click at [567, 126] on button "Connect" at bounding box center [570, 121] width 45 height 19
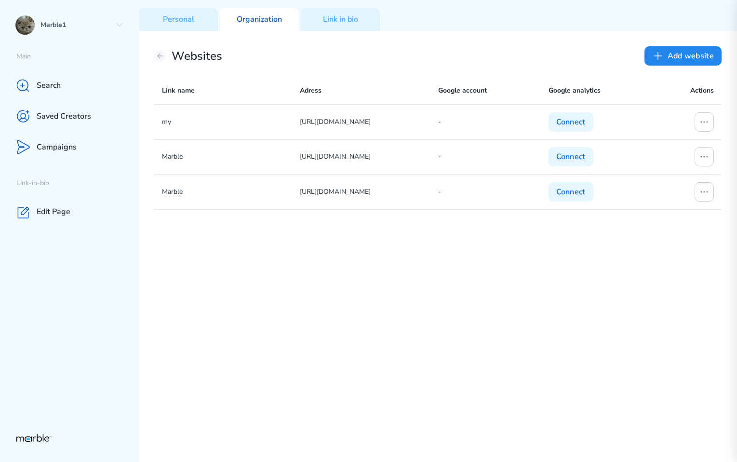
click at [567, 269] on div "my https://www.sports.ru/ - Connect Marble https://www.youtube.com/ - Connect M…" at bounding box center [437, 282] width 567 height 357
click at [570, 278] on div "my https://www.sports.ru/ - Connect Marble https://www.youtube.com/ - Connect M…" at bounding box center [437, 282] width 567 height 357
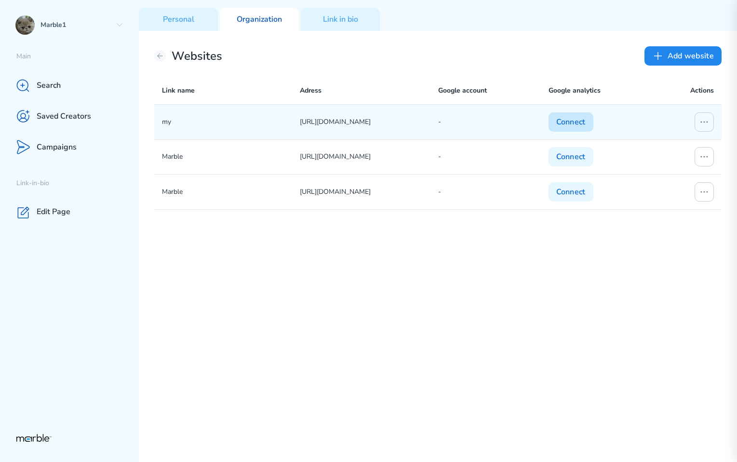
click at [573, 119] on button "Connect" at bounding box center [570, 121] width 45 height 19
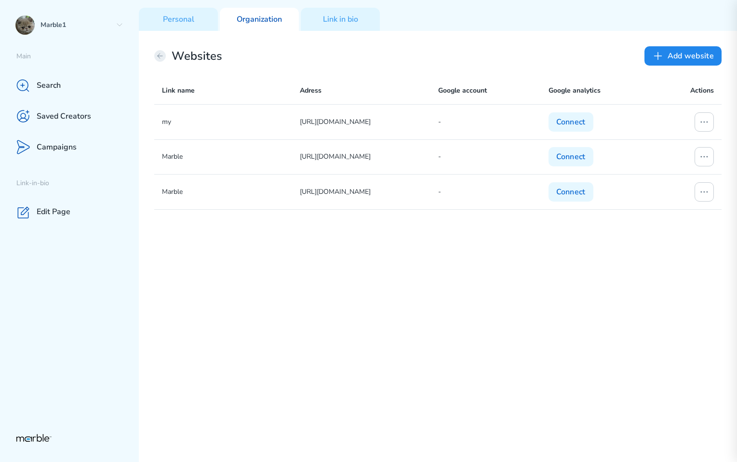
click at [158, 55] on icon at bounding box center [160, 55] width 5 height 5
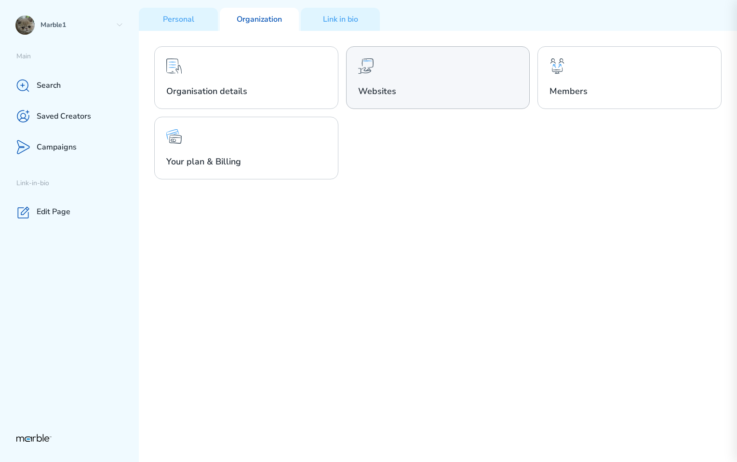
click at [437, 91] on h2 "Websites" at bounding box center [438, 91] width 160 height 12
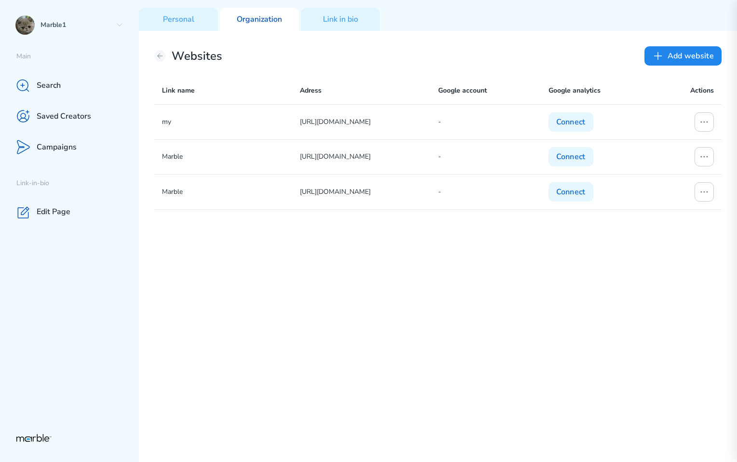
click at [154, 51] on div "Websites Add website" at bounding box center [437, 55] width 567 height 19
click at [156, 53] on icon at bounding box center [160, 56] width 8 height 8
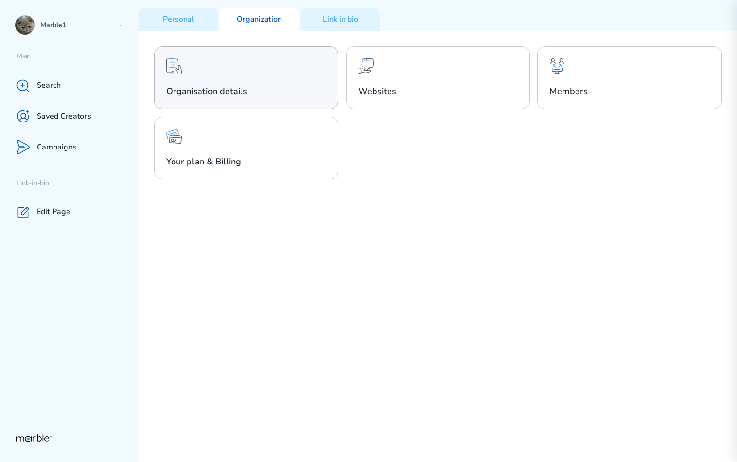
click at [272, 83] on div "Organisation details" at bounding box center [246, 77] width 184 height 63
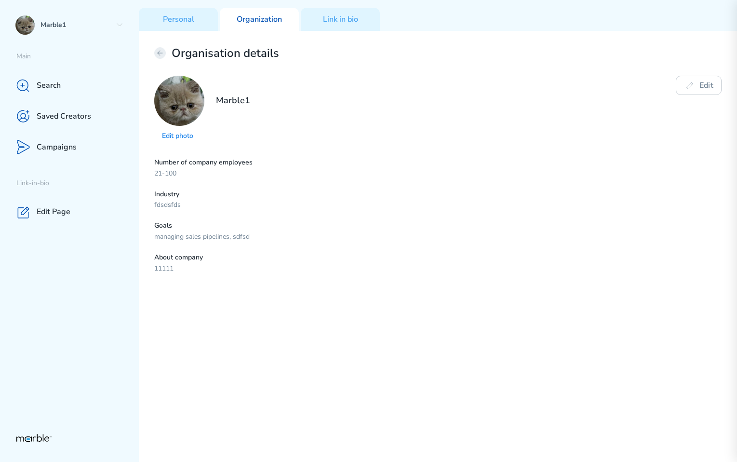
click at [164, 54] on button at bounding box center [160, 53] width 12 height 12
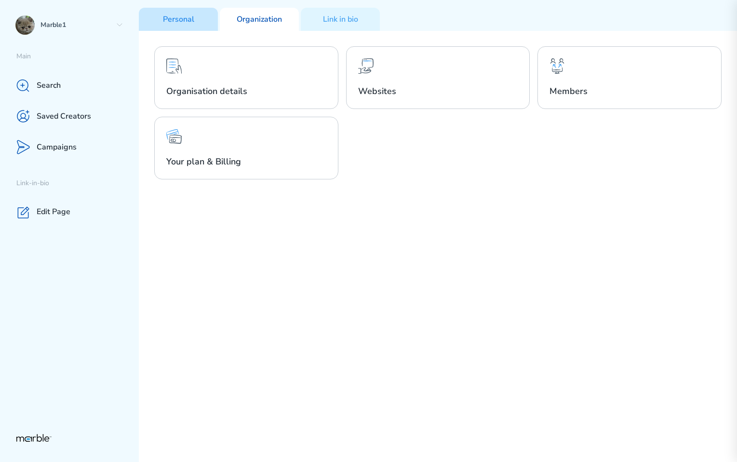
click at [183, 26] on div "Personal" at bounding box center [178, 19] width 79 height 23
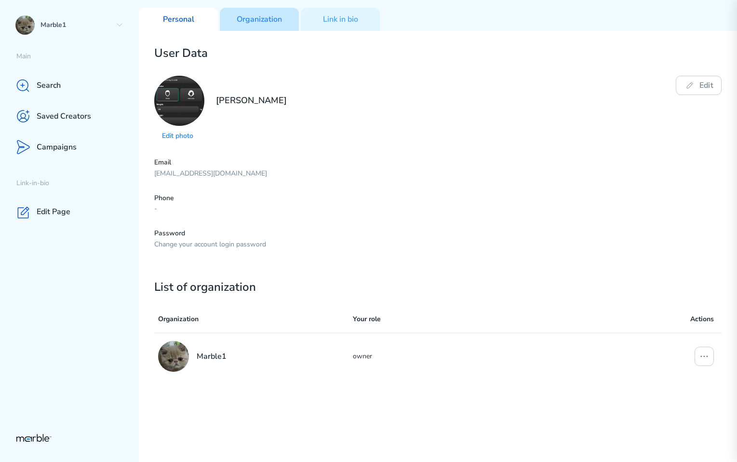
click at [263, 15] on p "Organization" at bounding box center [259, 19] width 45 height 10
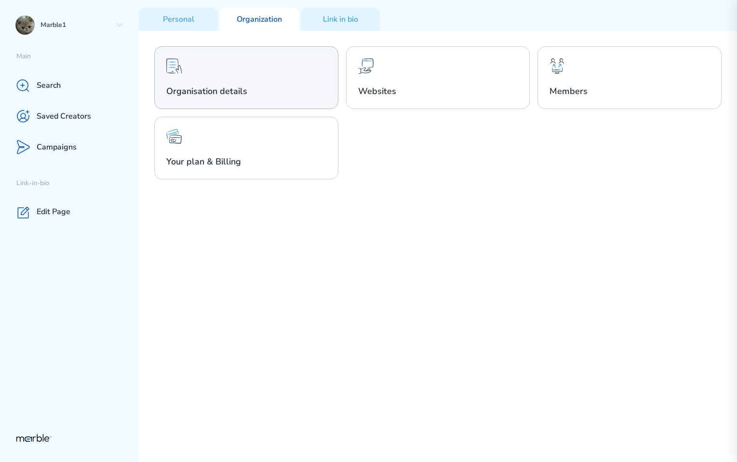
click at [240, 83] on div "Organisation details" at bounding box center [246, 77] width 184 height 63
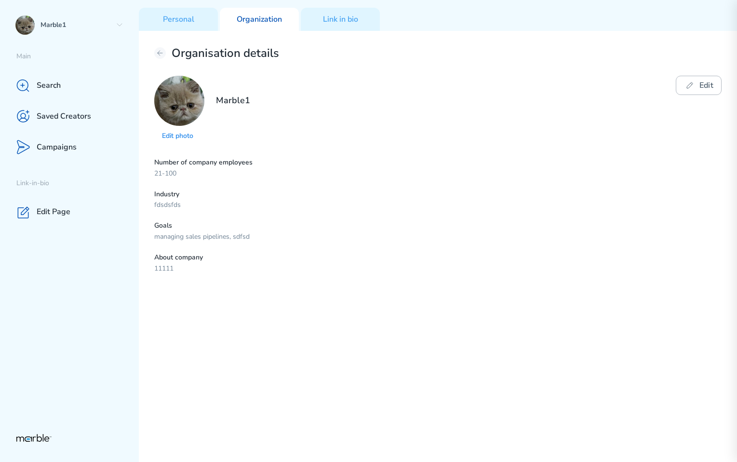
click at [699, 79] on button "Edit" at bounding box center [698, 85] width 46 height 19
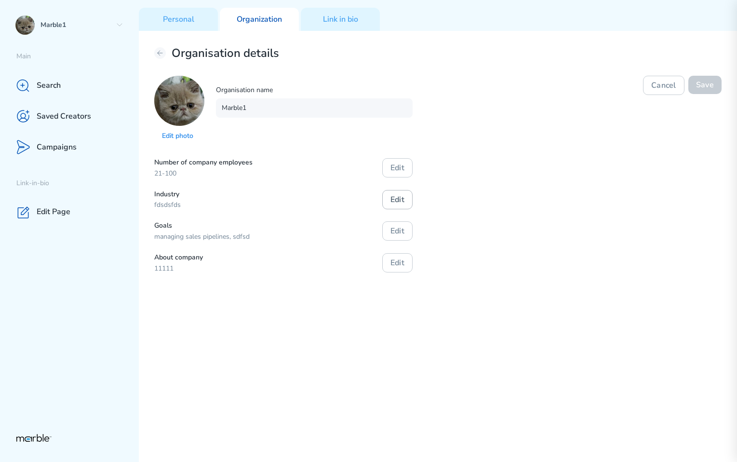
click at [408, 202] on button "Edit" at bounding box center [397, 199] width 30 height 19
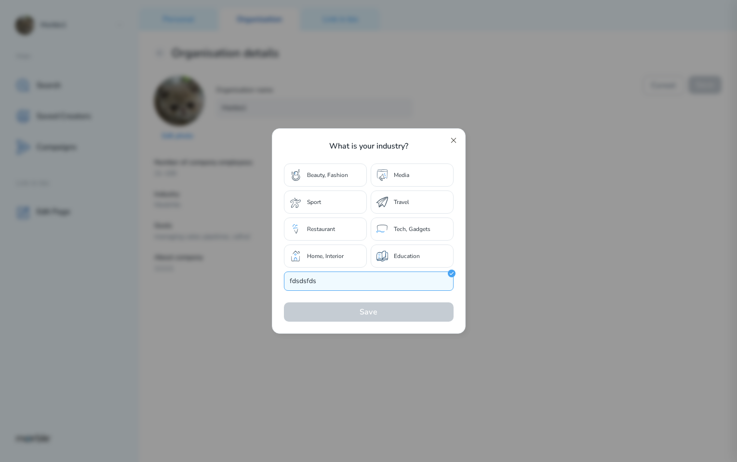
click at [450, 138] on icon at bounding box center [453, 140] width 8 height 8
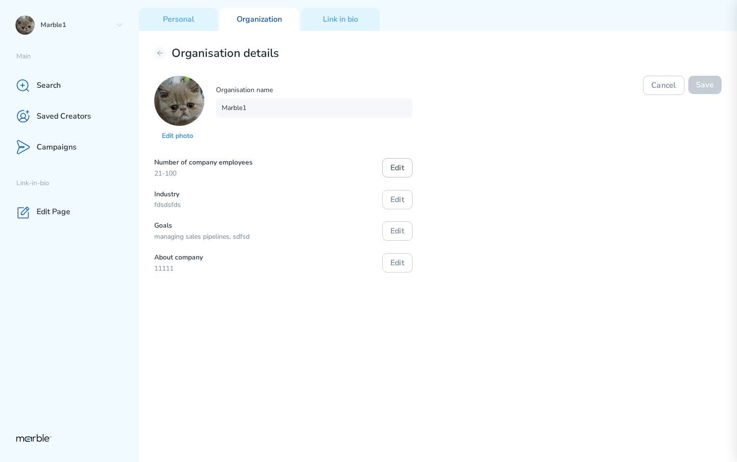
click at [396, 166] on button "Edit" at bounding box center [397, 167] width 30 height 19
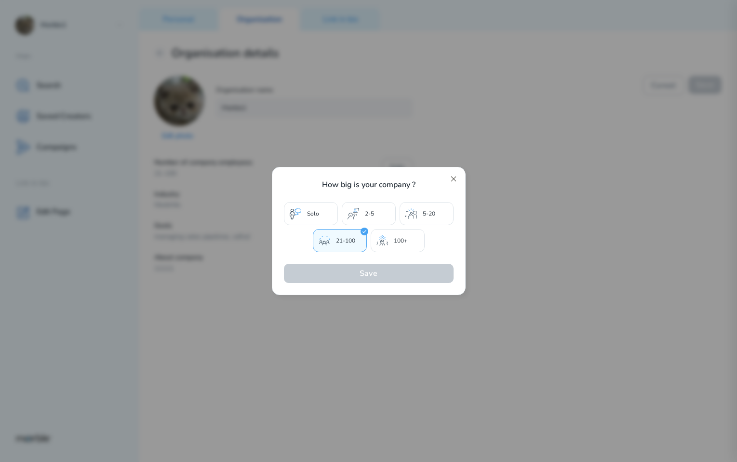
click at [453, 175] on icon at bounding box center [453, 179] width 8 height 8
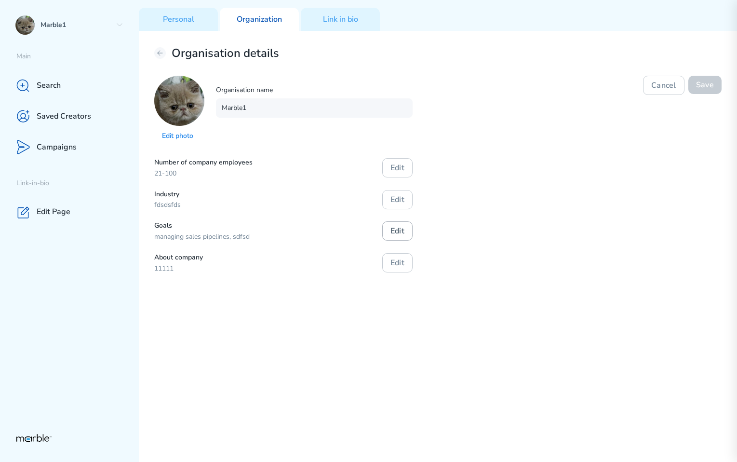
click at [397, 231] on button "Edit" at bounding box center [397, 230] width 30 height 19
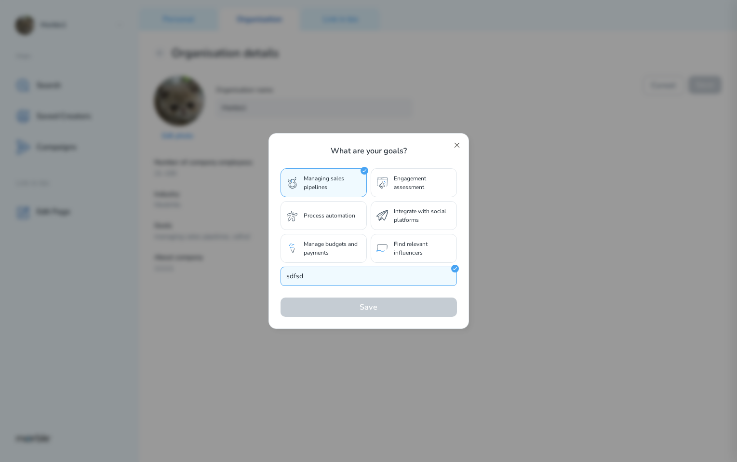
click at [458, 142] on icon at bounding box center [457, 145] width 8 height 8
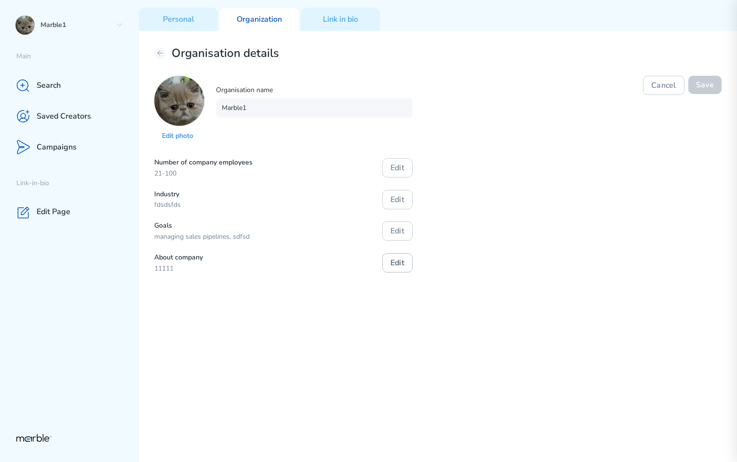
click at [389, 259] on button "Edit" at bounding box center [397, 262] width 30 height 19
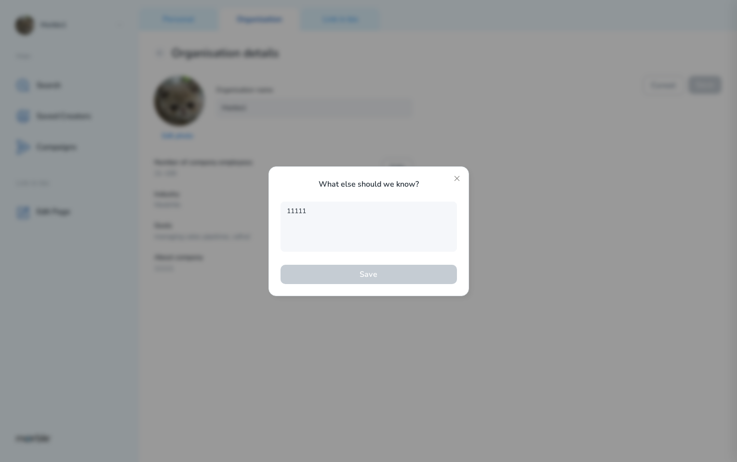
click at [460, 173] on div "What else should we know? 11111 Save" at bounding box center [368, 231] width 200 height 130
click at [456, 178] on icon at bounding box center [457, 178] width 8 height 8
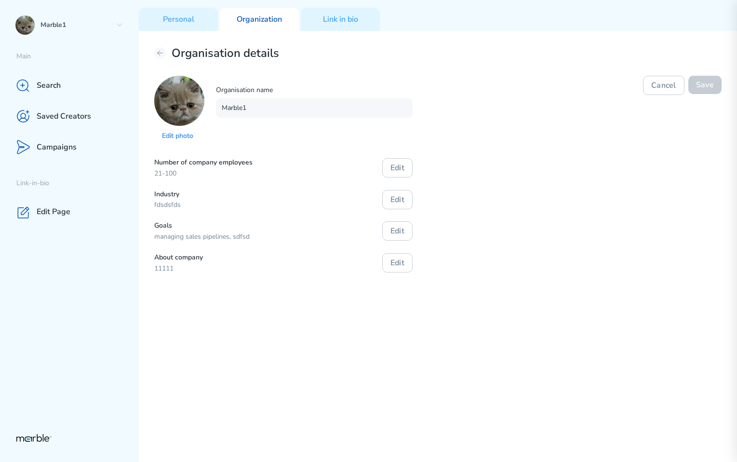
click at [474, 181] on div "Number of company employees 21-100 Edit Industry fdsdsfds Edit Goals managing s…" at bounding box center [437, 215] width 567 height 115
click at [159, 50] on icon at bounding box center [160, 53] width 8 height 8
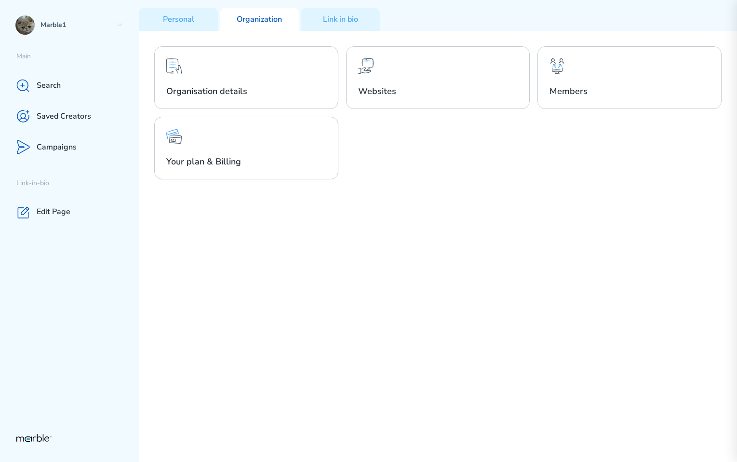
click at [461, 187] on div "Organisation details Websites Members Your plan & Billing" at bounding box center [438, 246] width 598 height 431
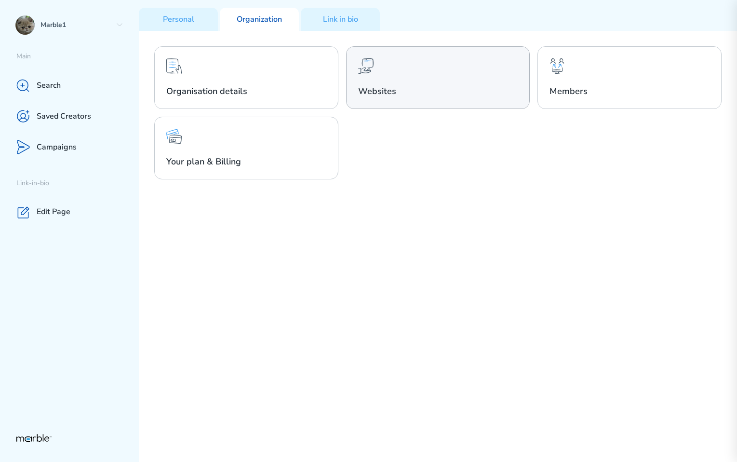
click at [425, 76] on div "Websites" at bounding box center [438, 77] width 184 height 63
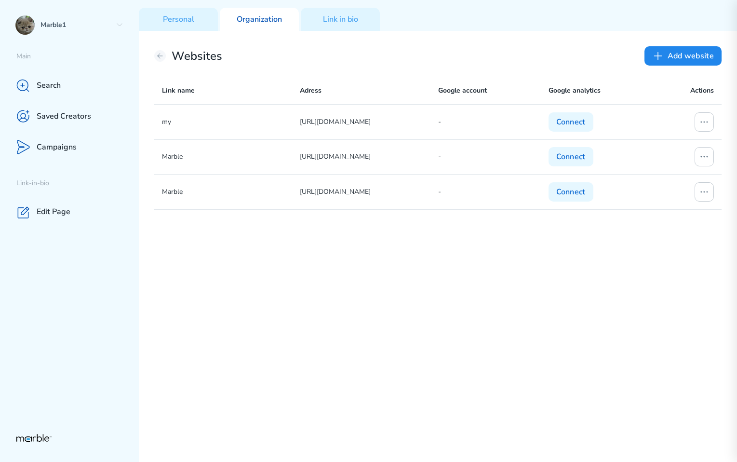
click at [432, 227] on div "my https://www.sports.ru/ - Connect Marble https://www.youtube.com/ - Connect M…" at bounding box center [437, 282] width 567 height 357
click at [665, 56] on button "Add website" at bounding box center [682, 55] width 77 height 19
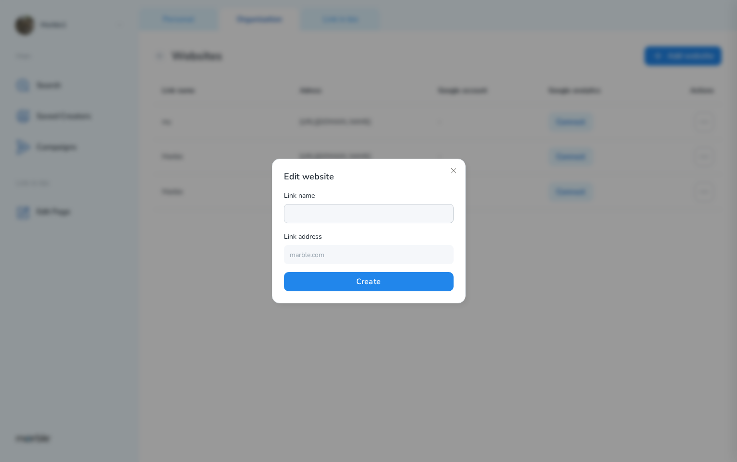
click at [352, 216] on input "text" at bounding box center [369, 213] width 170 height 19
click at [312, 253] on input "text" at bounding box center [369, 254] width 170 height 19
click at [453, 168] on icon at bounding box center [453, 171] width 8 height 8
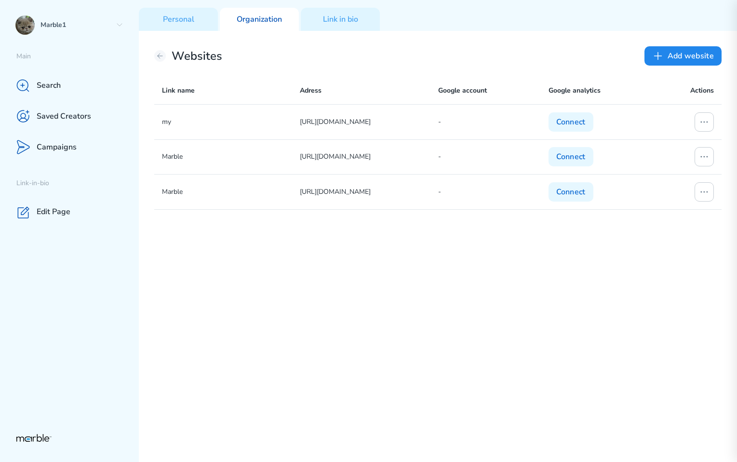
click at [490, 336] on div "my https://www.sports.ru/ - Connect Marble https://www.youtube.com/ - Connect M…" at bounding box center [437, 282] width 567 height 357
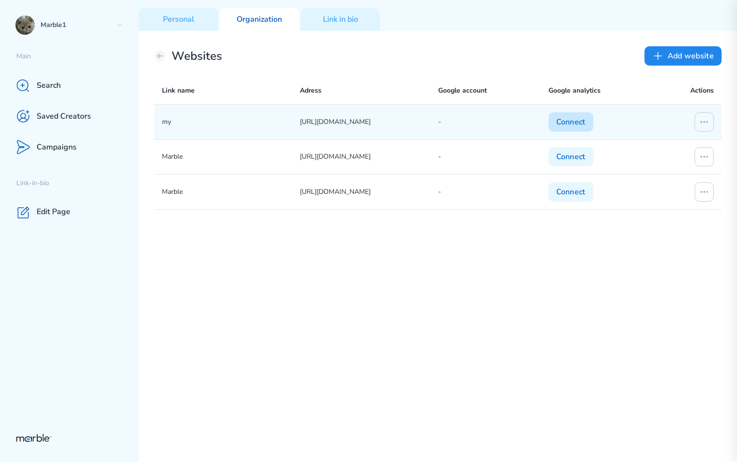
click at [575, 117] on button "Connect" at bounding box center [570, 121] width 45 height 19
